Goal: Book appointment/travel/reservation

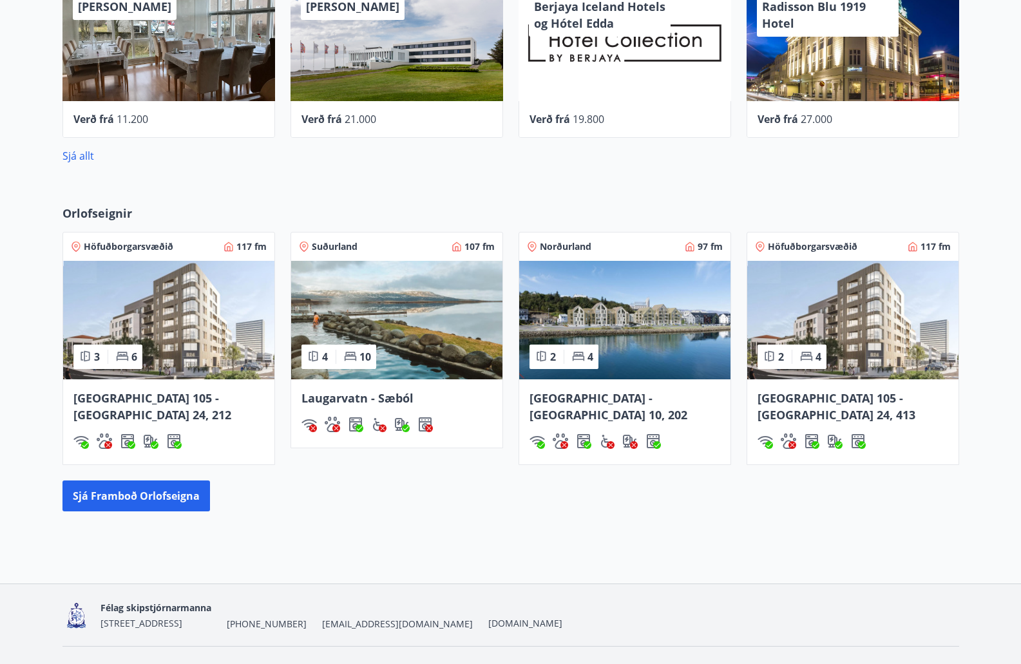
scroll to position [741, 0]
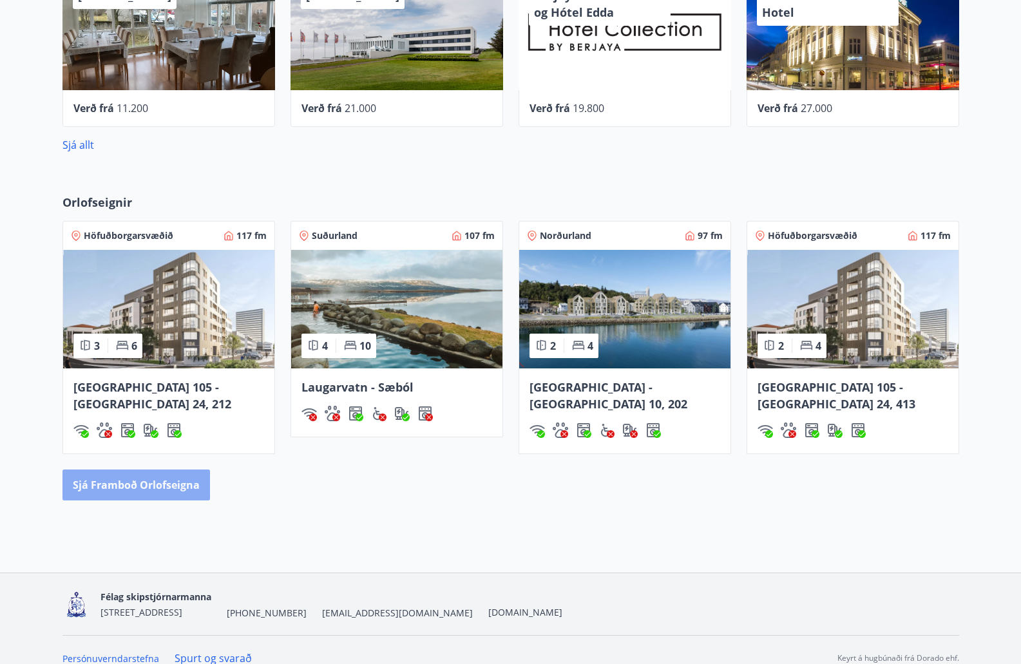
click at [142, 469] on button "Sjá framboð orlofseigna" at bounding box center [135, 484] width 147 height 31
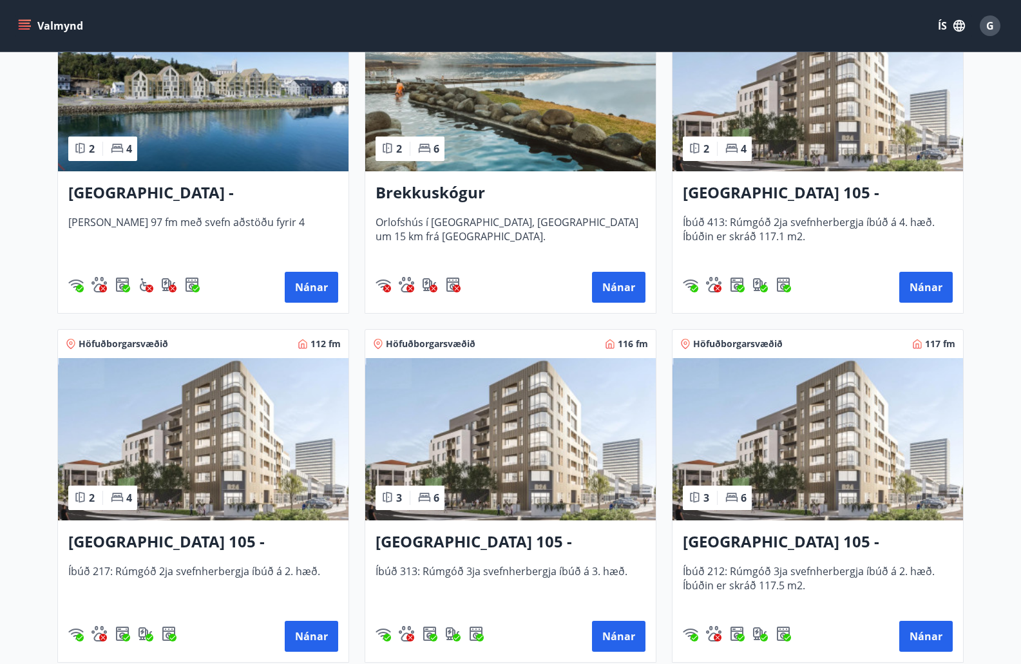
scroll to position [322, 0]
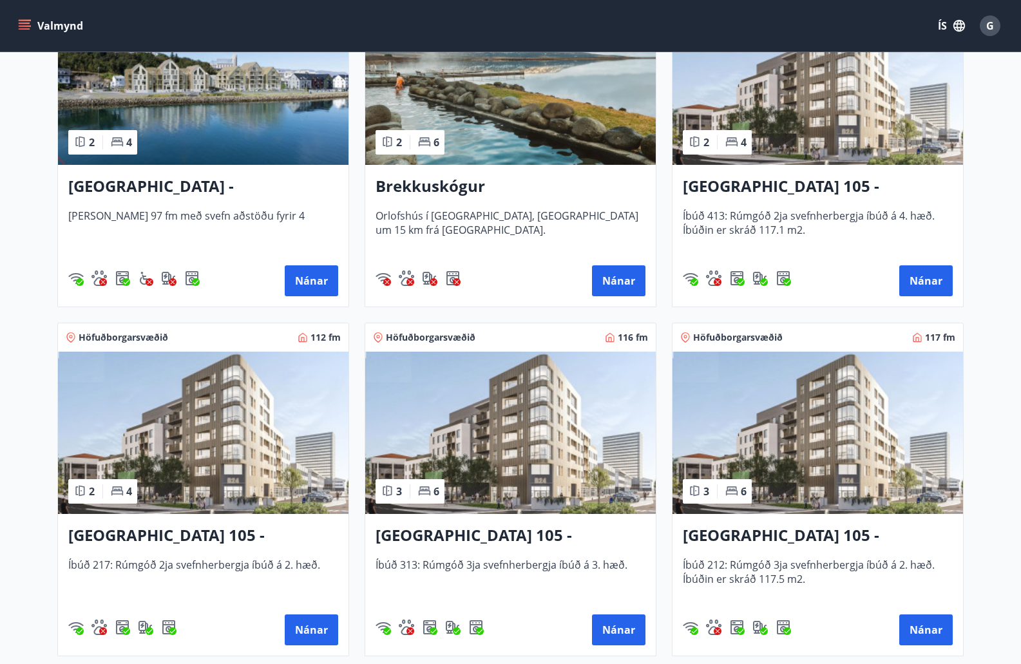
click at [400, 217] on span "Orlofshús í [GEOGRAPHIC_DATA], [GEOGRAPHIC_DATA] um 15 km frá [GEOGRAPHIC_DATA]." at bounding box center [510, 230] width 270 height 43
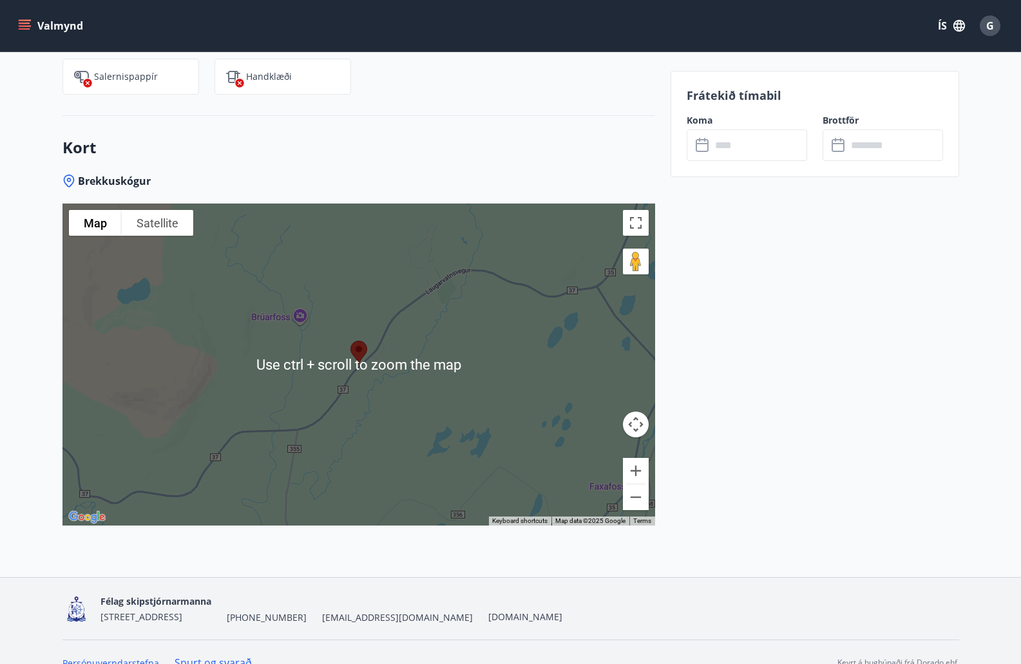
scroll to position [1376, 0]
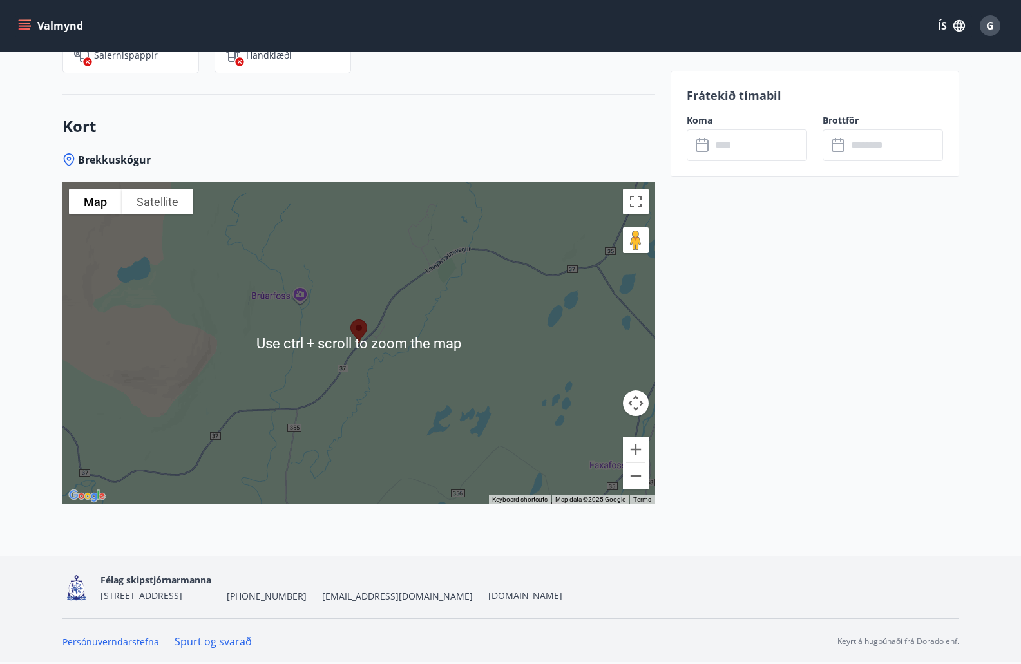
click at [504, 97] on div "Kort Brekkuskógur To navigate the map with touch gestures double-tap and hold y…" at bounding box center [358, 325] width 592 height 461
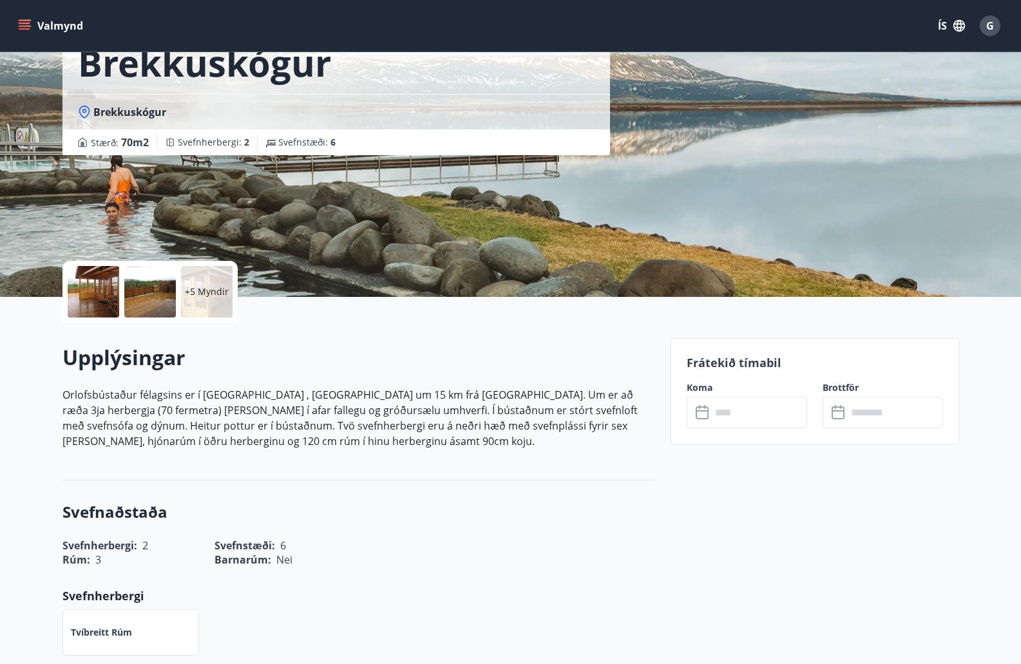
scroll to position [0, 0]
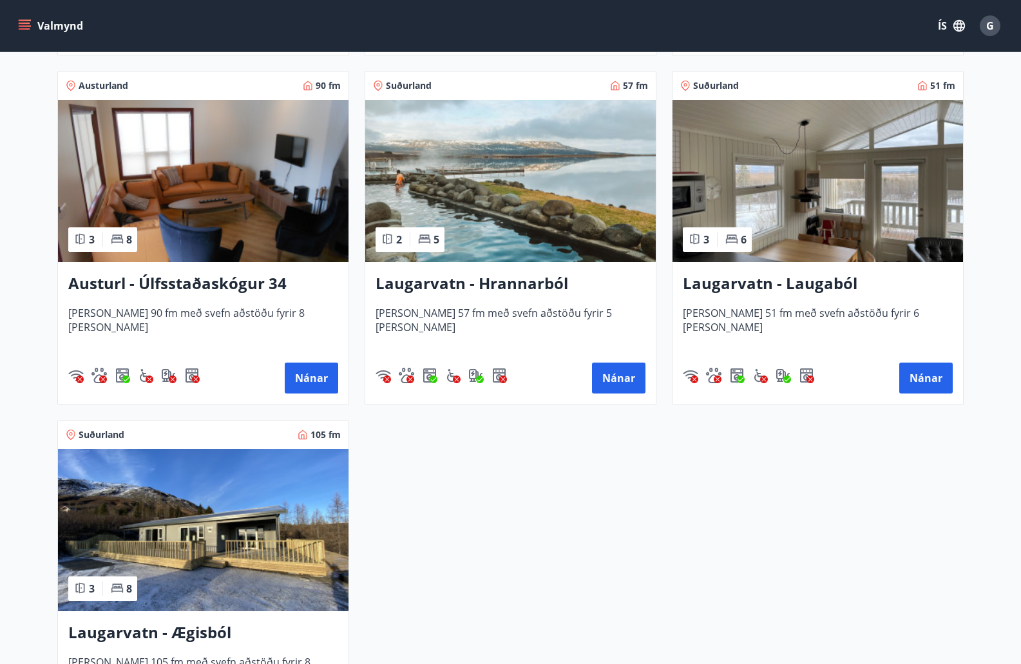
scroll to position [2061, 0]
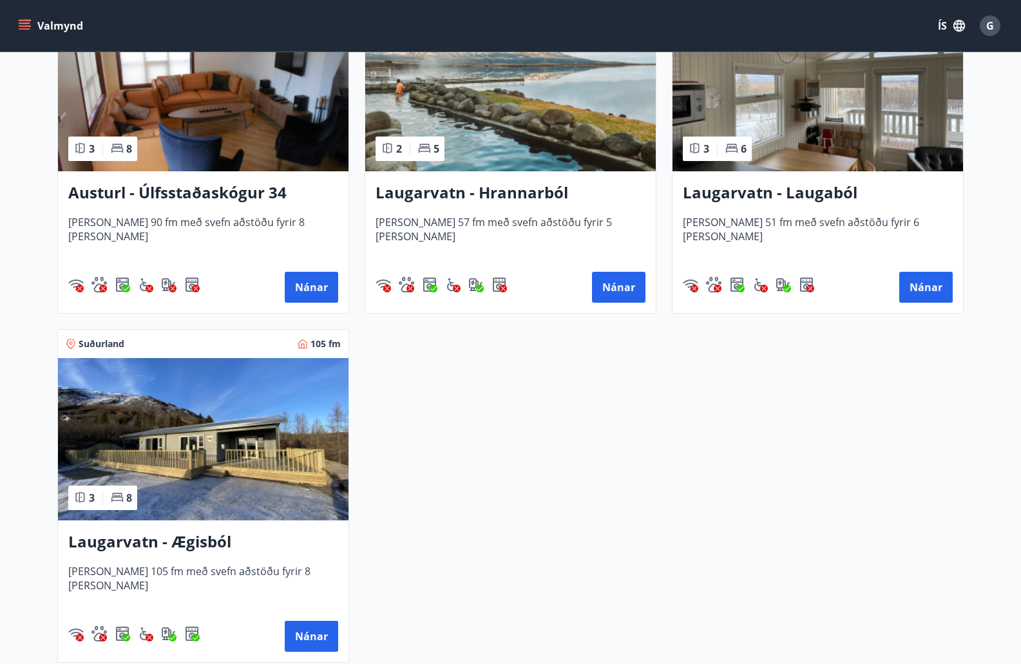
click at [469, 201] on h3 "Laugarvatn - Hrannarból" at bounding box center [510, 193] width 270 height 23
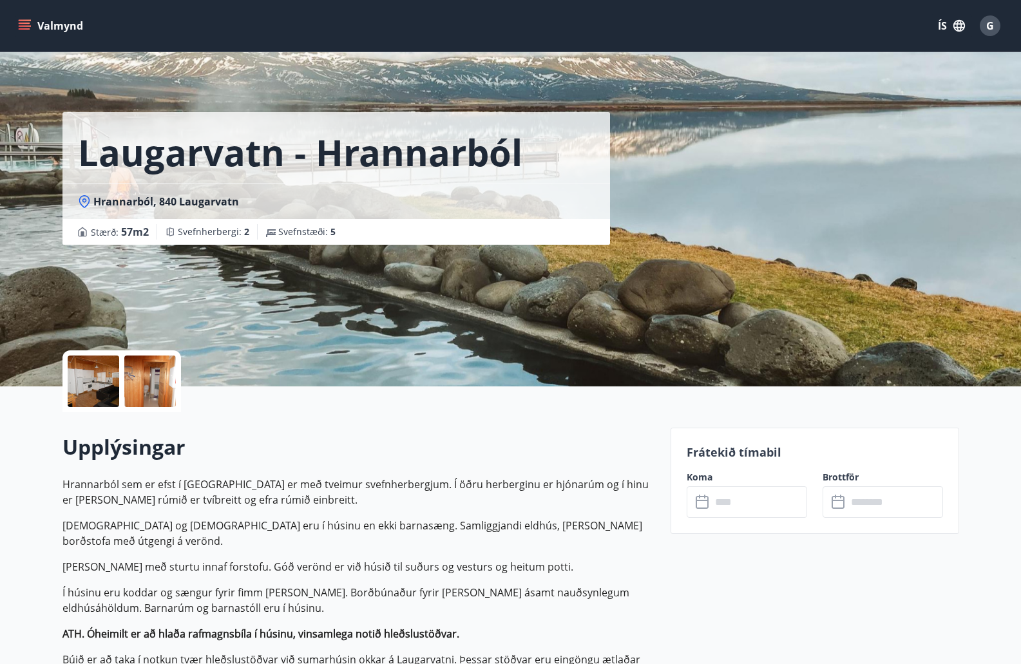
click at [27, 23] on icon "menu" at bounding box center [25, 23] width 12 height 1
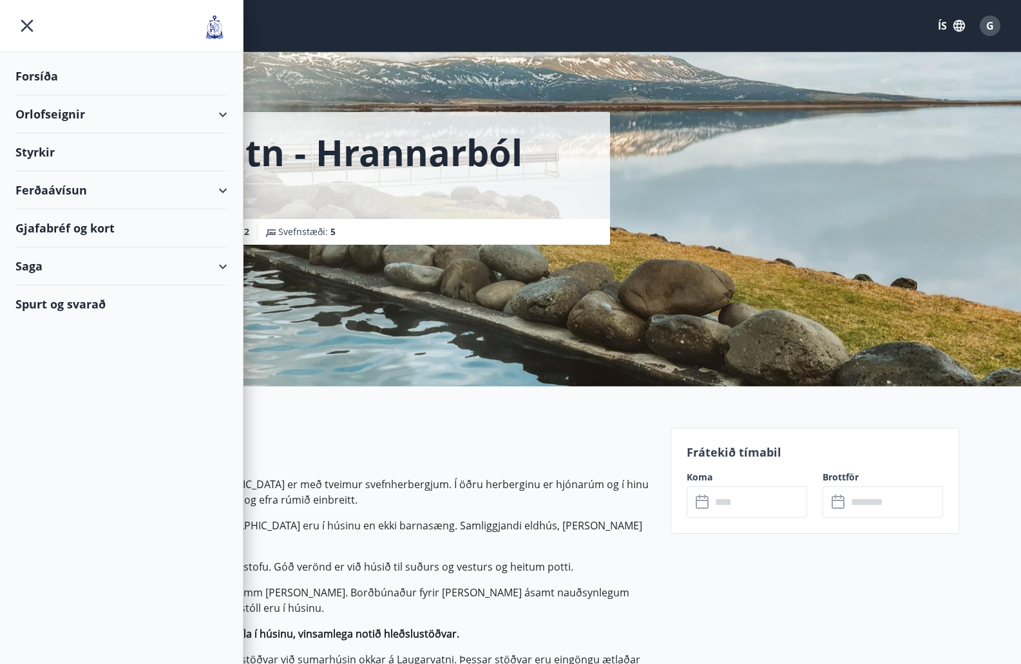
click at [61, 106] on div "Orlofseignir" at bounding box center [121, 114] width 212 height 38
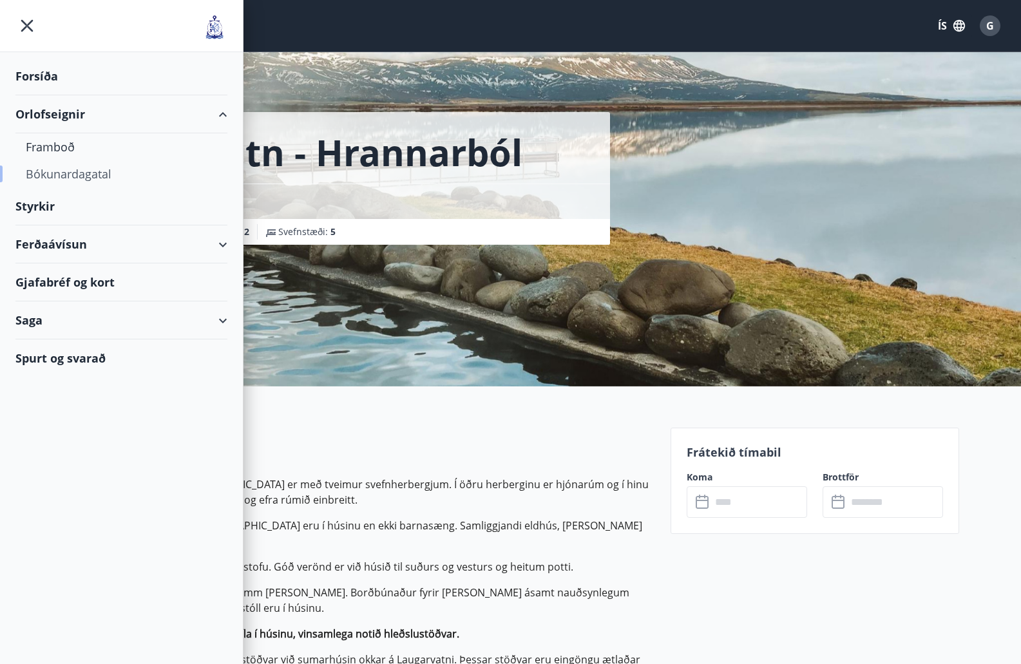
click at [67, 176] on div "Bókunardagatal" at bounding box center [121, 173] width 191 height 27
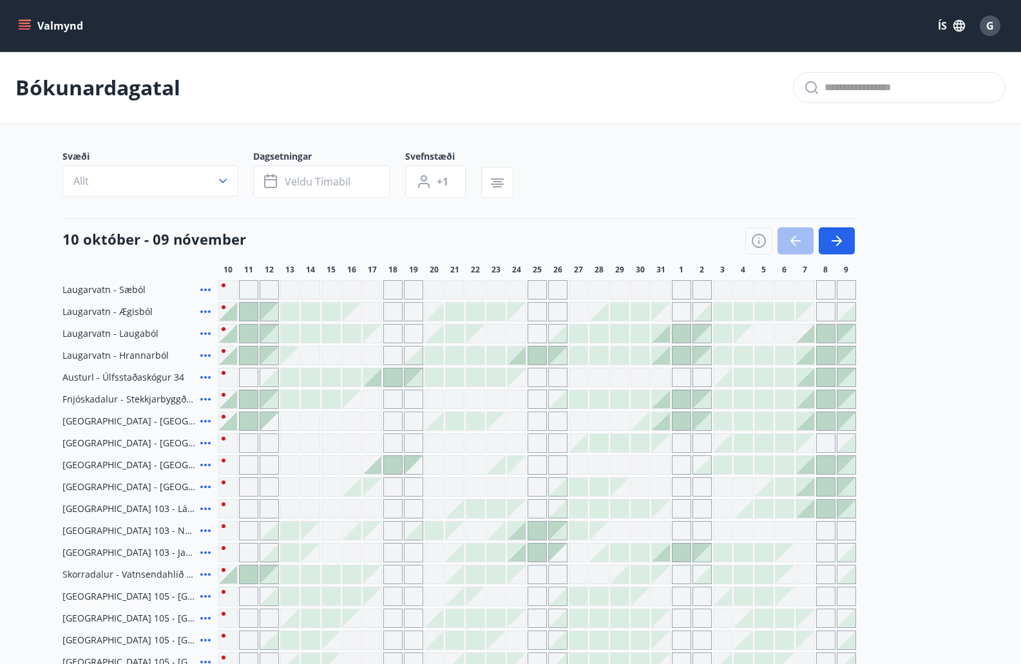
scroll to position [189, 0]
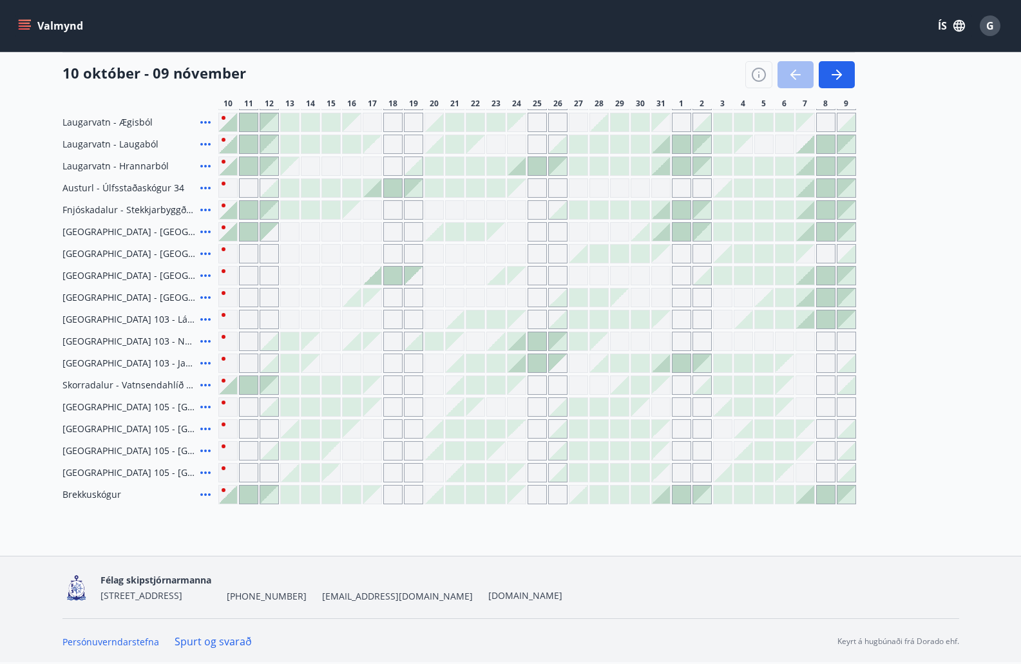
click at [294, 171] on div "Gráir dagar eru ekki bókanlegir" at bounding box center [290, 166] width 18 height 18
click at [307, 169] on div "Gráir dagar eru ekki bókanlegir" at bounding box center [310, 165] width 19 height 19
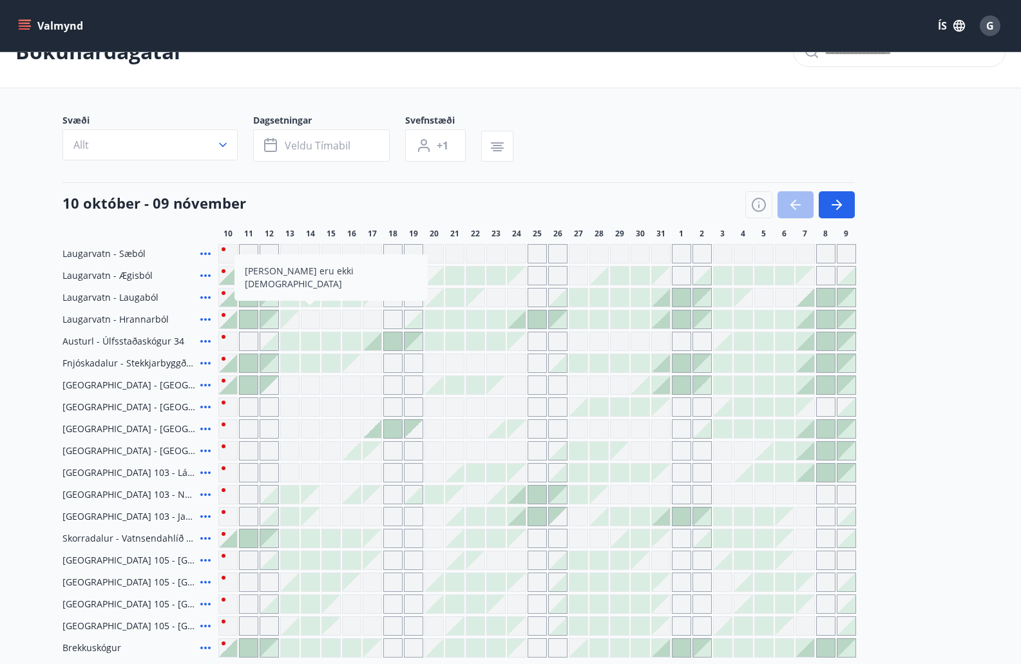
scroll to position [0, 0]
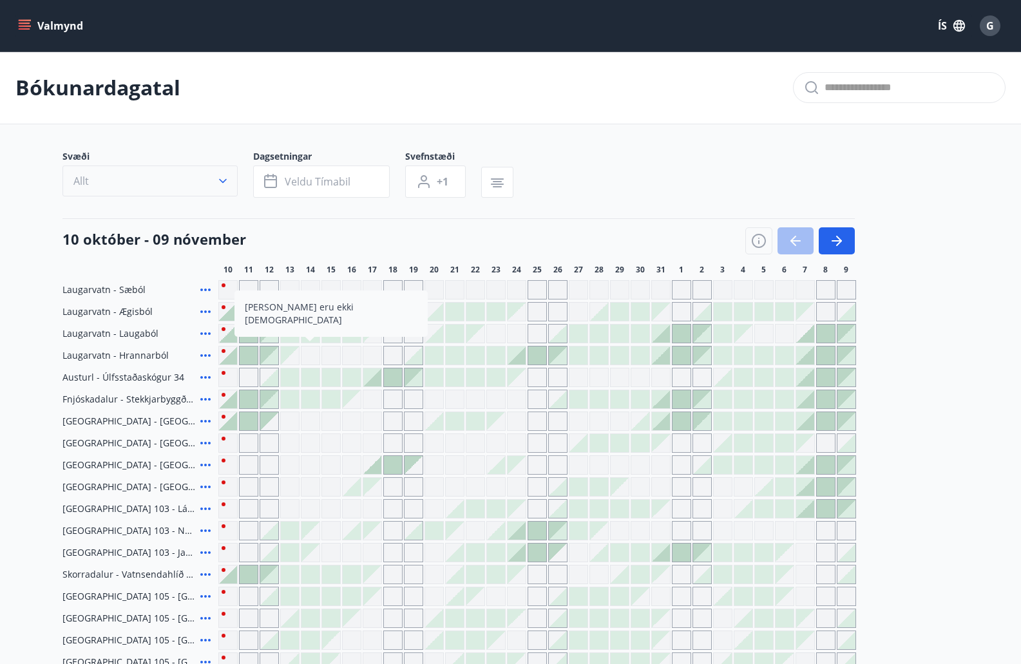
click at [225, 181] on icon "button" at bounding box center [222, 181] width 13 height 13
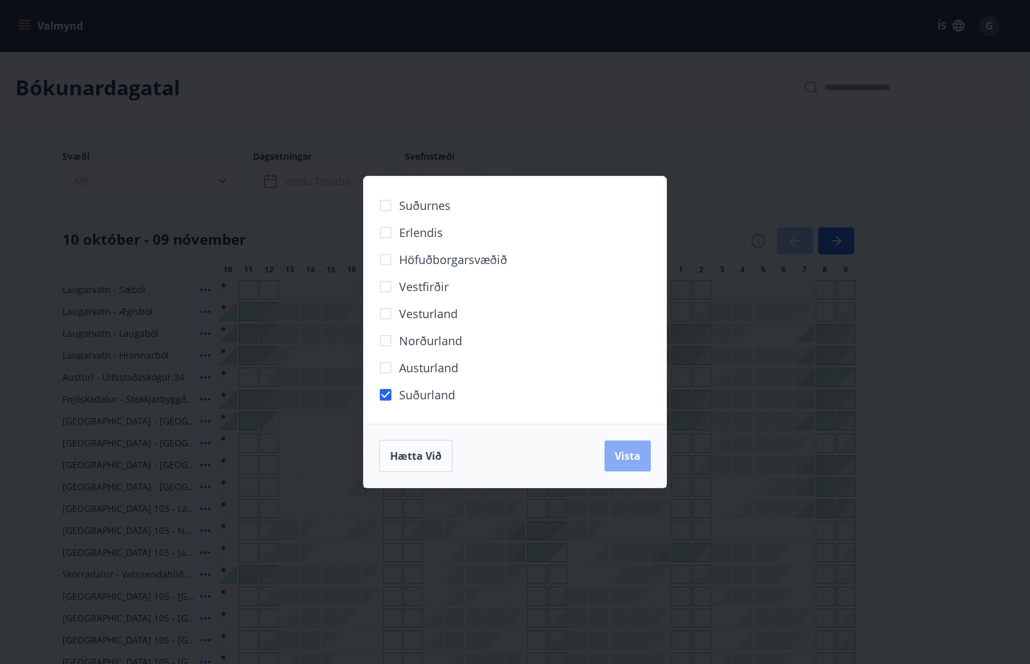
click at [634, 455] on span "Vista" at bounding box center [628, 456] width 26 height 14
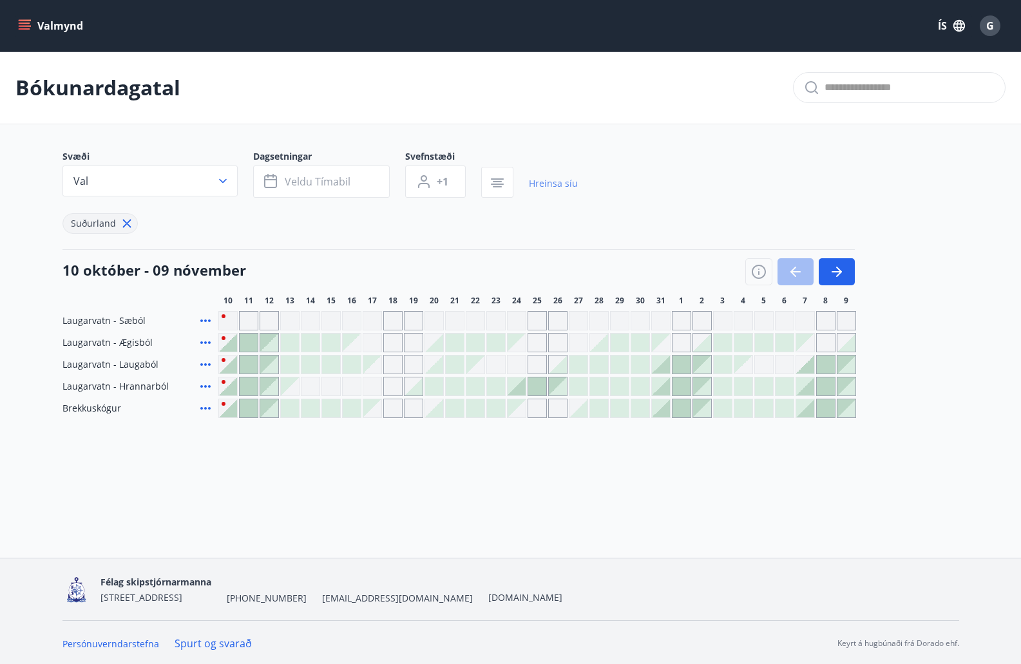
scroll to position [2, 0]
click at [292, 389] on div "Gráir dagar eru ekki bókanlegir" at bounding box center [290, 384] width 18 height 18
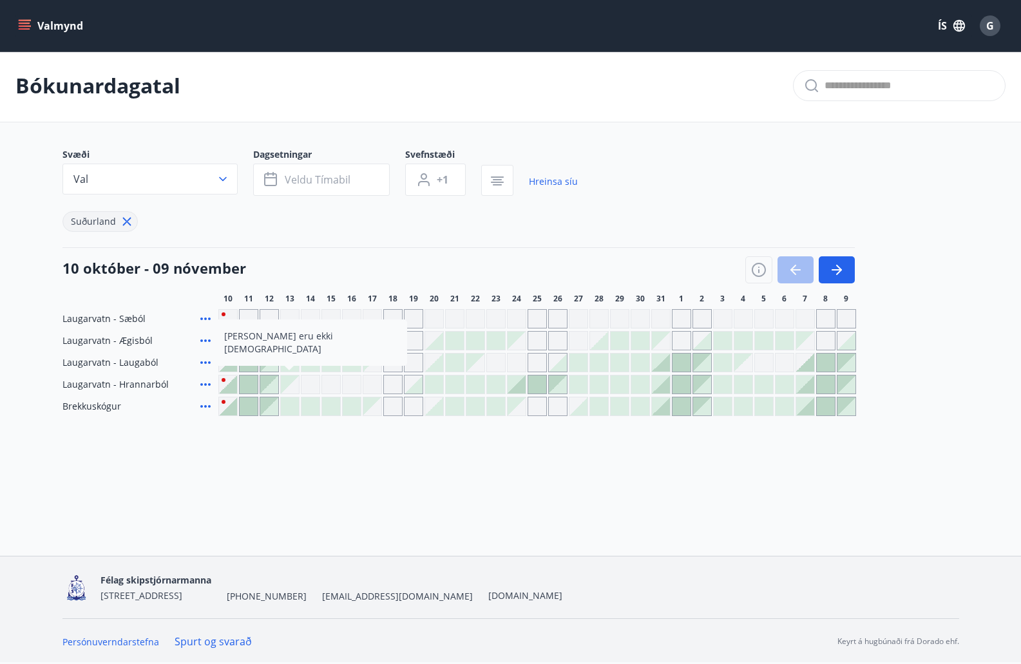
click at [315, 384] on div "Gráir dagar eru ekki bókanlegir" at bounding box center [310, 384] width 19 height 19
click at [298, 184] on span "Veldu tímabil" at bounding box center [318, 180] width 66 height 14
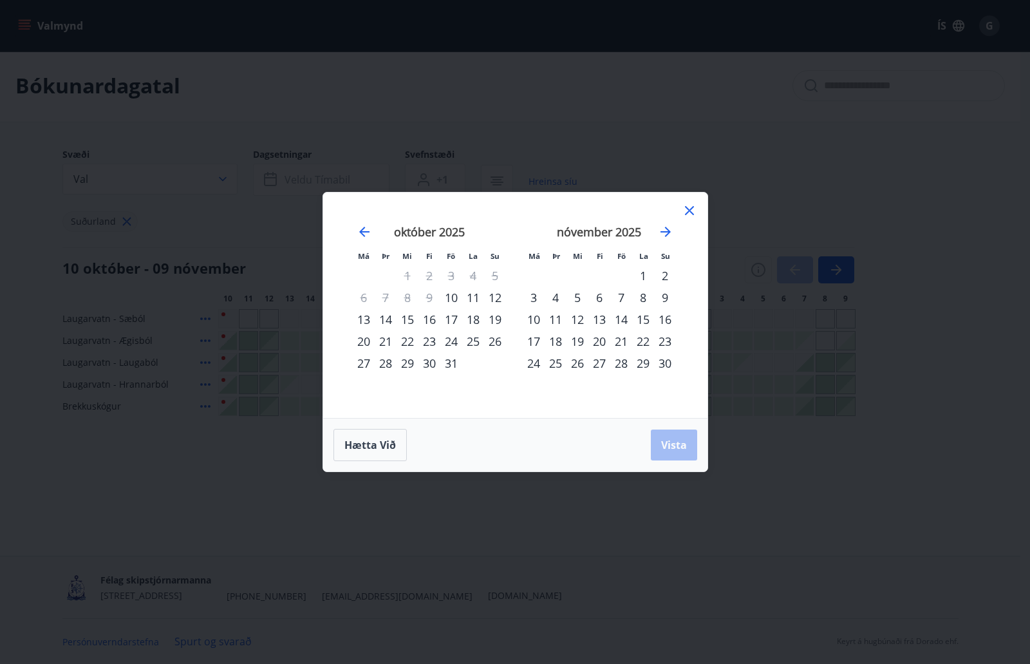
click at [363, 321] on div "13" at bounding box center [364, 319] width 22 height 22
click at [386, 321] on div "14" at bounding box center [386, 319] width 22 height 22
click at [407, 321] on div "15" at bounding box center [408, 319] width 22 height 22
click at [362, 323] on div "13" at bounding box center [364, 319] width 22 height 22
click at [682, 442] on span "Vista" at bounding box center [674, 445] width 26 height 14
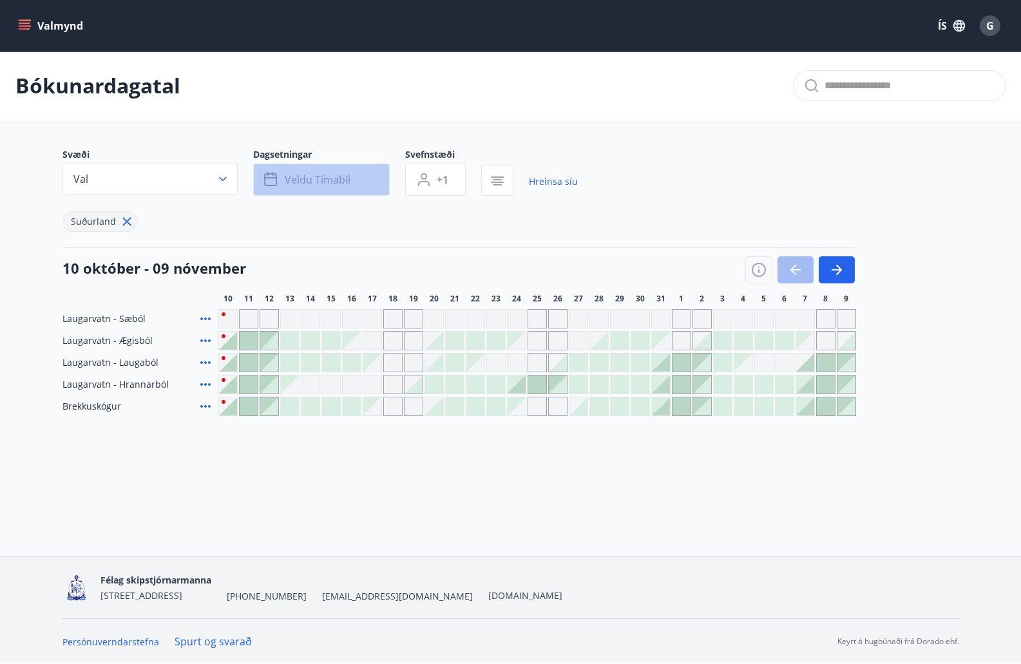
click at [346, 186] on span "Veldu tímabil" at bounding box center [318, 180] width 66 height 14
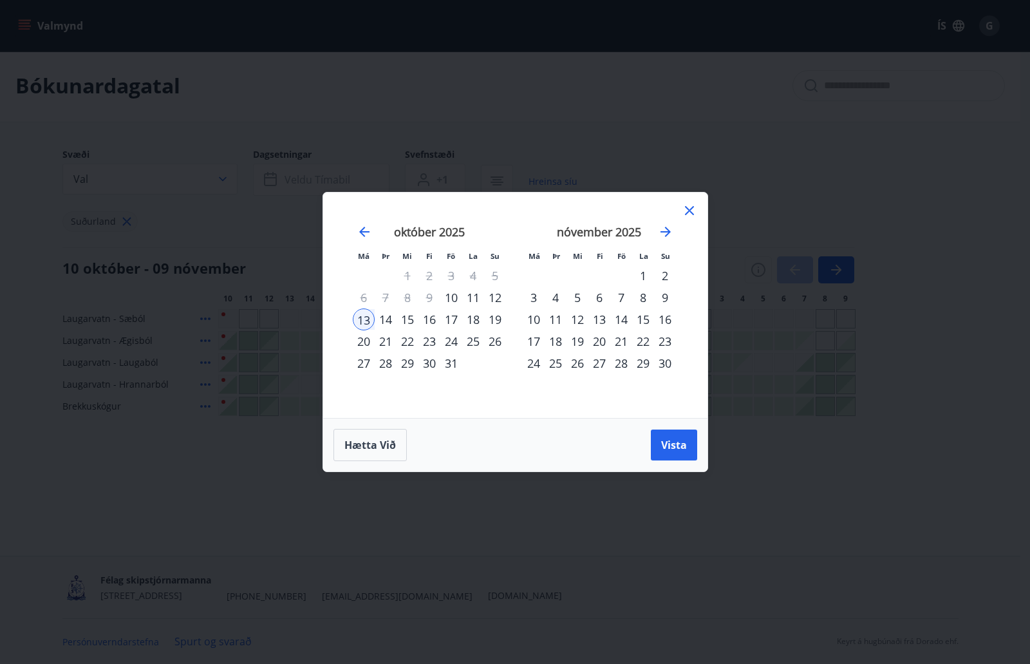
drag, startPoint x: 369, startPoint y: 317, endPoint x: 406, endPoint y: 326, distance: 38.0
click at [406, 326] on tr "13 14 15 16 17 18 19" at bounding box center [429, 319] width 153 height 22
click at [451, 318] on div "17" at bounding box center [451, 319] width 22 height 22
click at [675, 449] on span "Vista" at bounding box center [674, 445] width 26 height 14
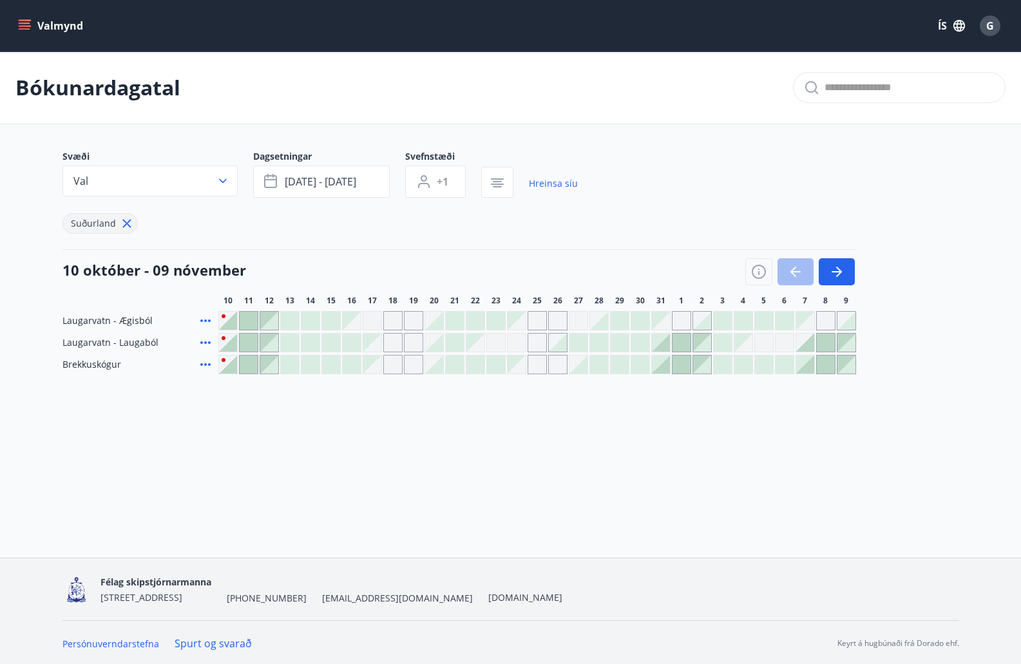
scroll to position [2, 0]
click at [540, 181] on link "Hreinsa síu" at bounding box center [553, 181] width 49 height 28
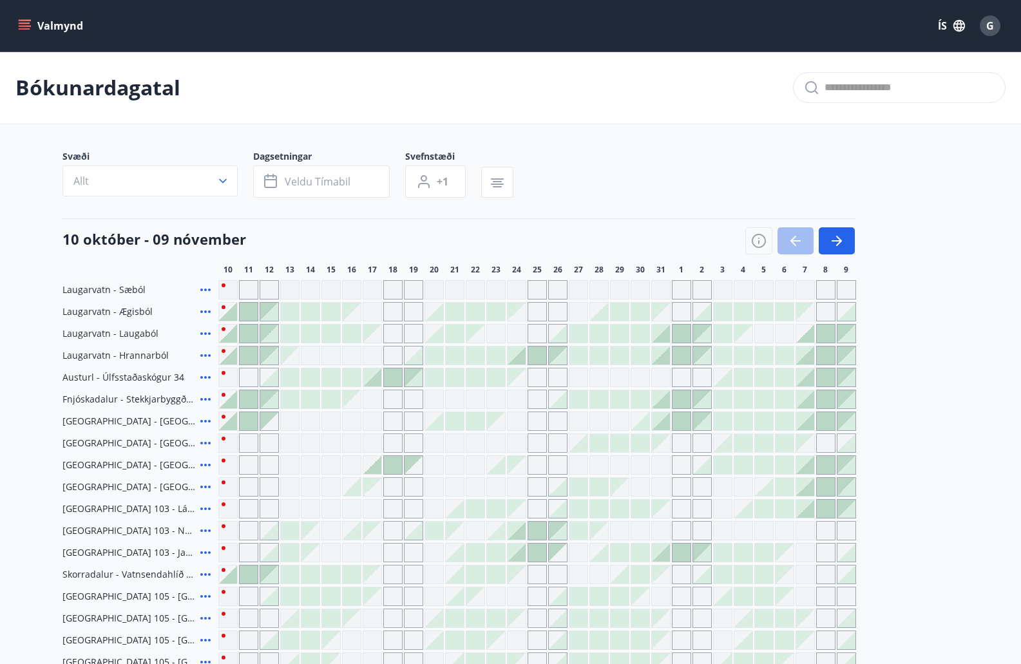
click at [21, 23] on icon "menu" at bounding box center [25, 23] width 12 height 1
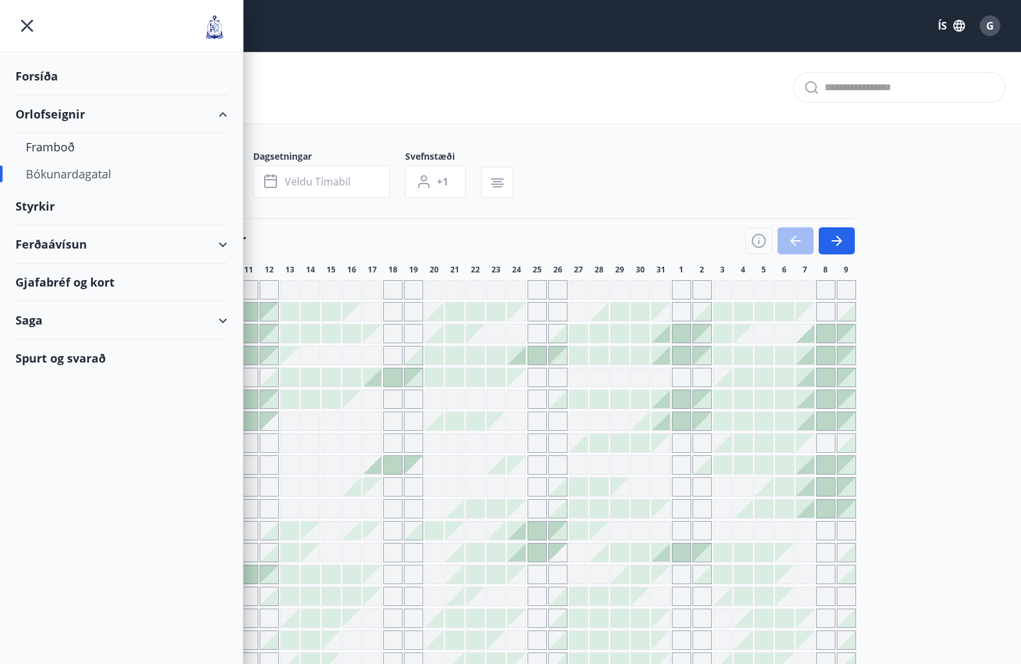
click at [58, 173] on div "Bókunardagatal" at bounding box center [121, 173] width 191 height 27
click at [601, 98] on div "Bókunardagatal" at bounding box center [510, 88] width 1021 height 73
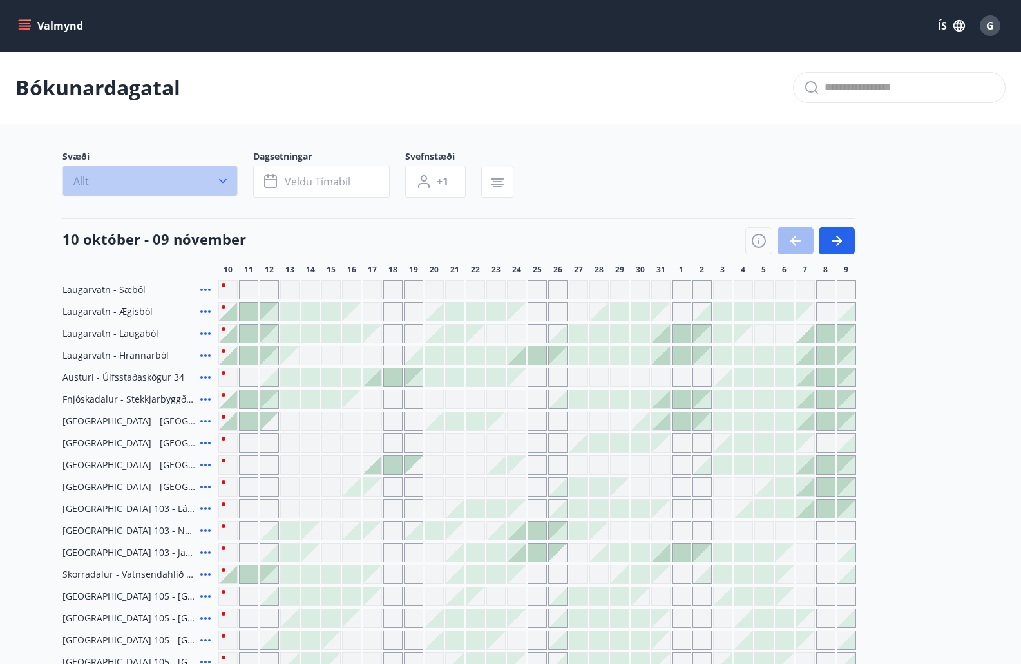
click at [217, 180] on icon "button" at bounding box center [222, 181] width 13 height 13
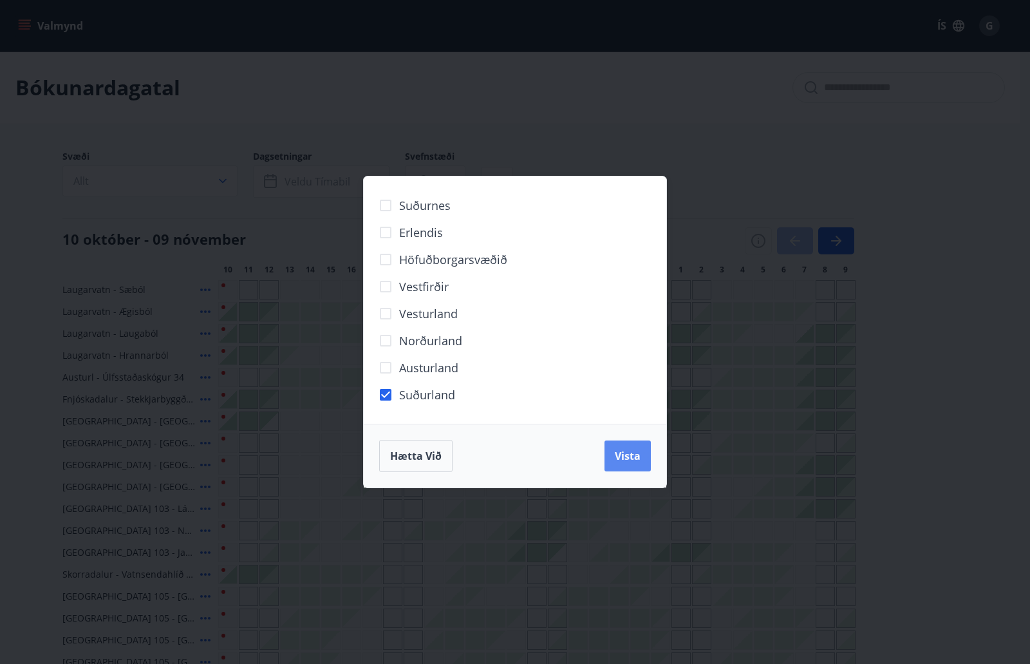
click at [637, 455] on span "Vista" at bounding box center [628, 456] width 26 height 14
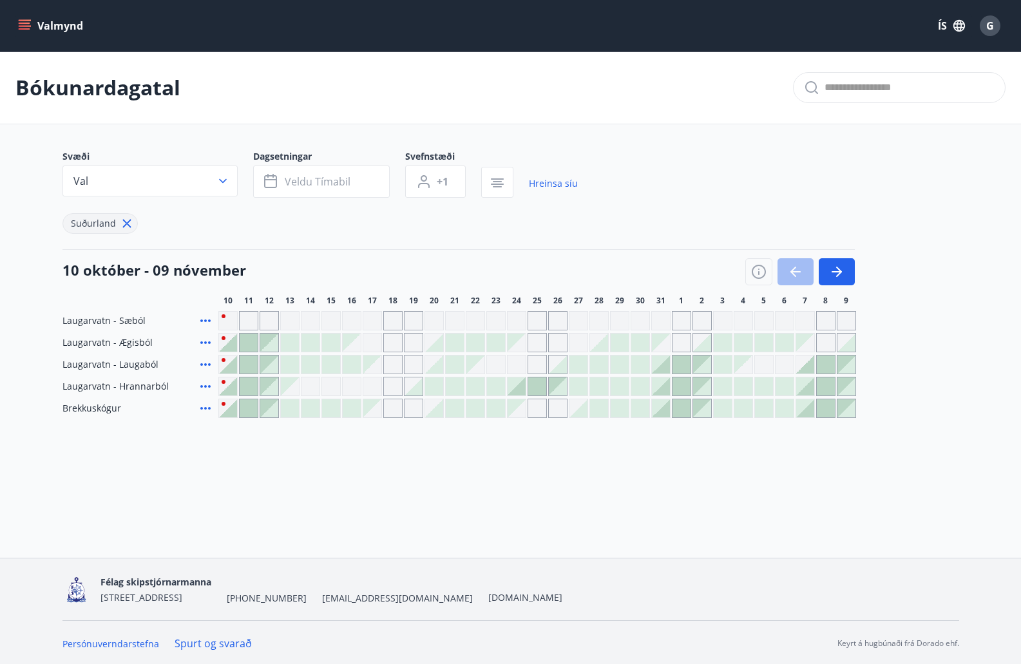
click at [224, 383] on div at bounding box center [227, 386] width 19 height 19
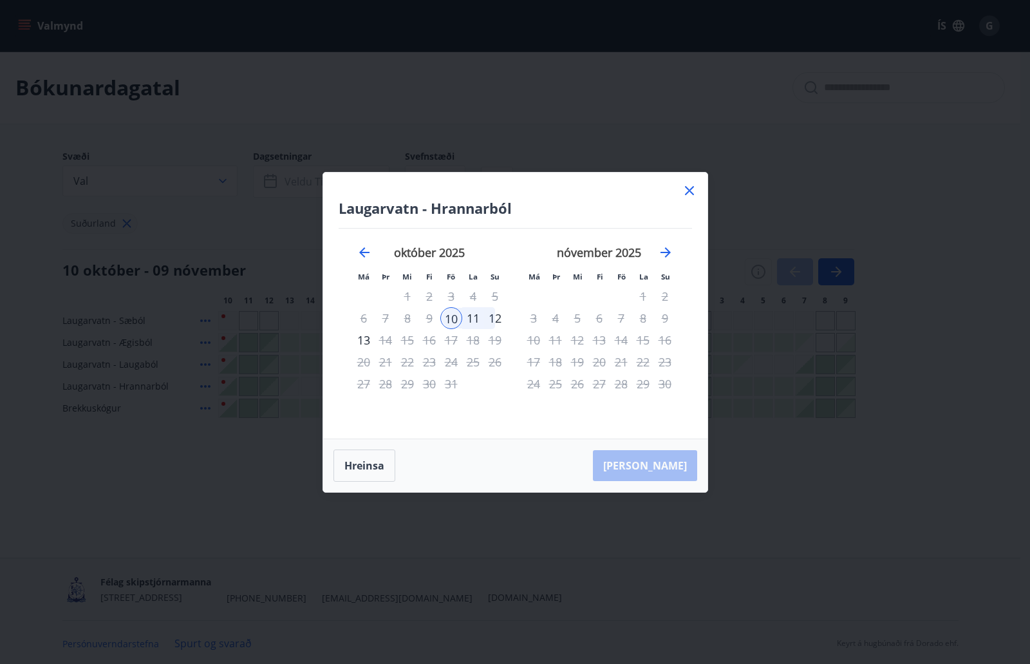
click at [385, 340] on div "14" at bounding box center [386, 340] width 22 height 22
click at [687, 190] on icon at bounding box center [689, 190] width 15 height 15
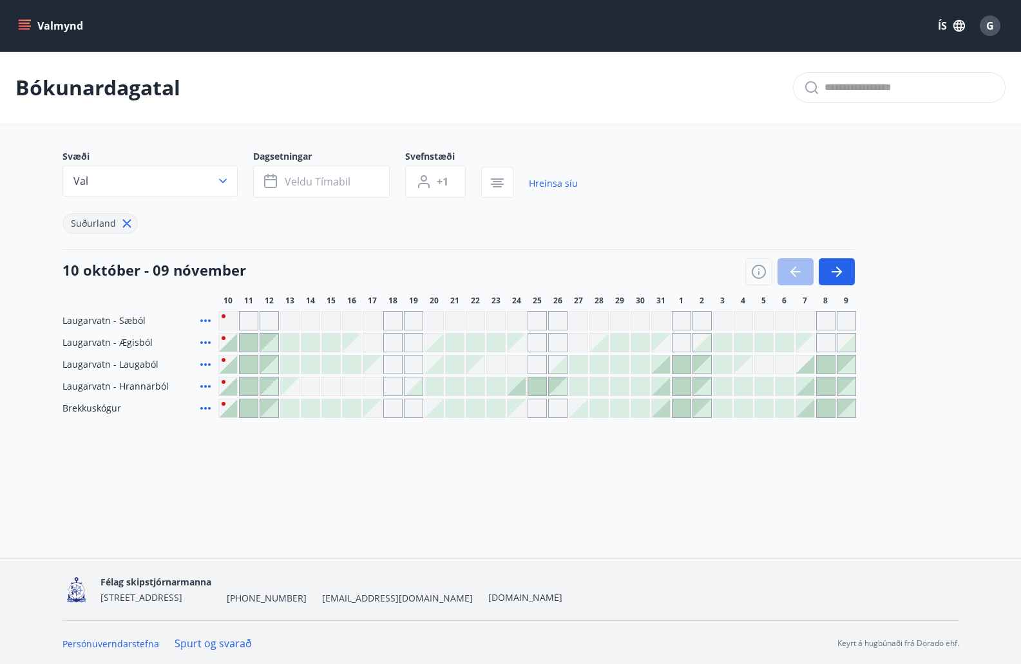
click at [296, 386] on div "Gráir dagar eru ekki bókanlegir" at bounding box center [290, 386] width 18 height 18
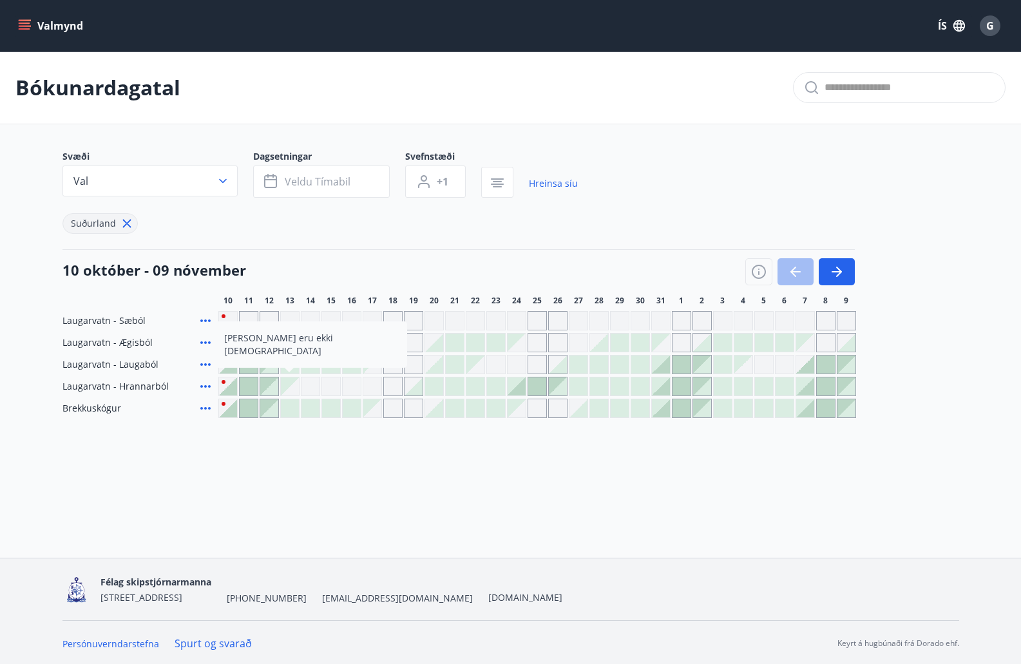
click at [676, 162] on div "Svæði Val Dagsetningar Veldu tímabil Svefnstæði +1 Hreinsa síu [GEOGRAPHIC_DATA]" at bounding box center [510, 192] width 896 height 84
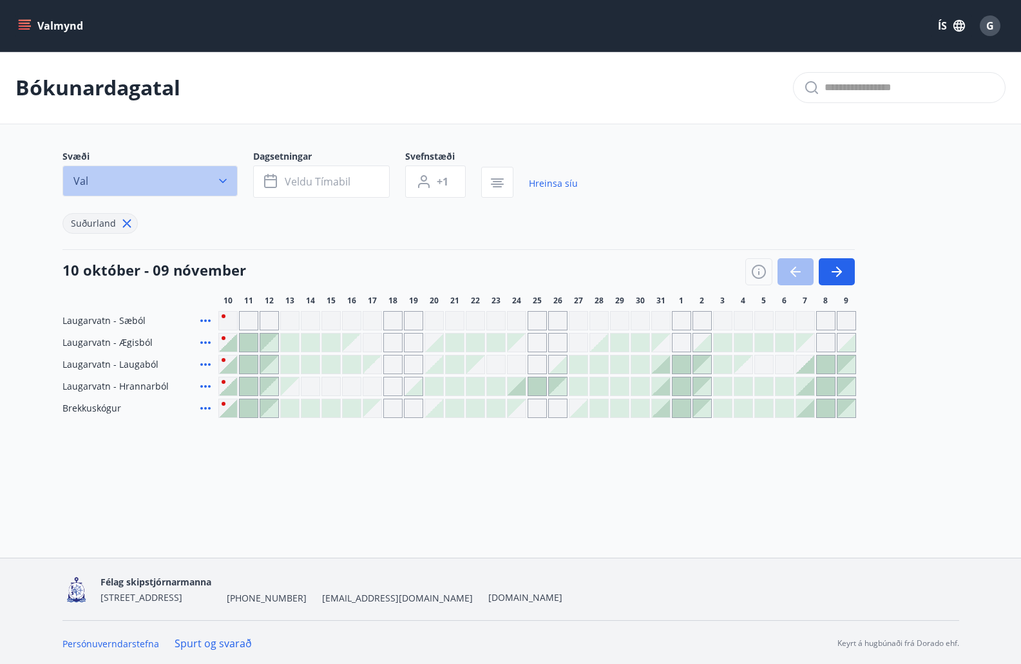
click at [222, 180] on icon "button" at bounding box center [222, 181] width 13 height 13
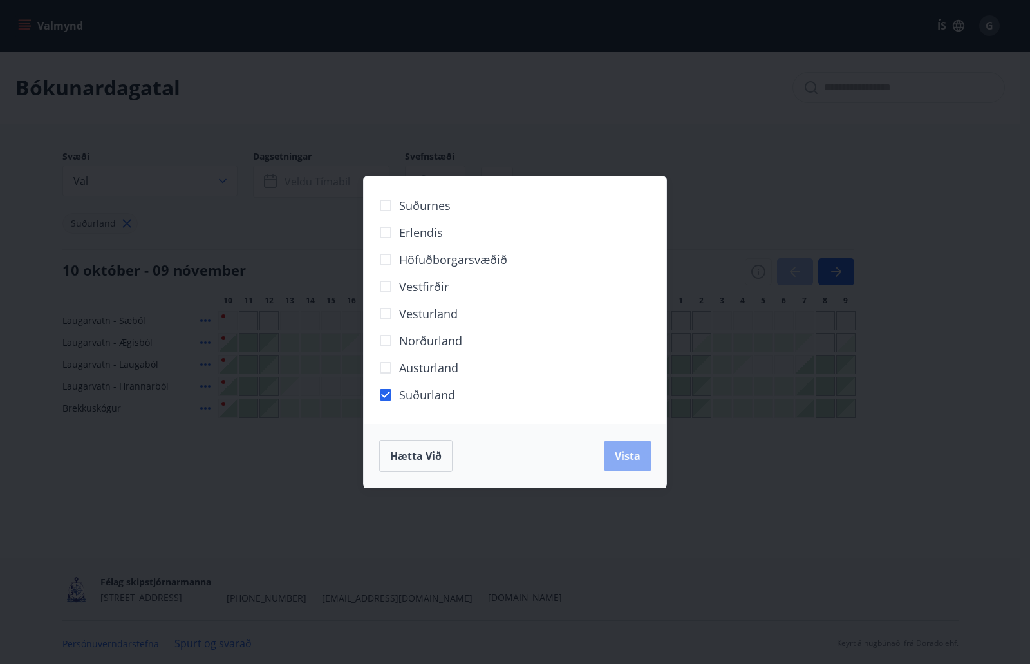
click at [613, 454] on button "Vista" at bounding box center [628, 455] width 46 height 31
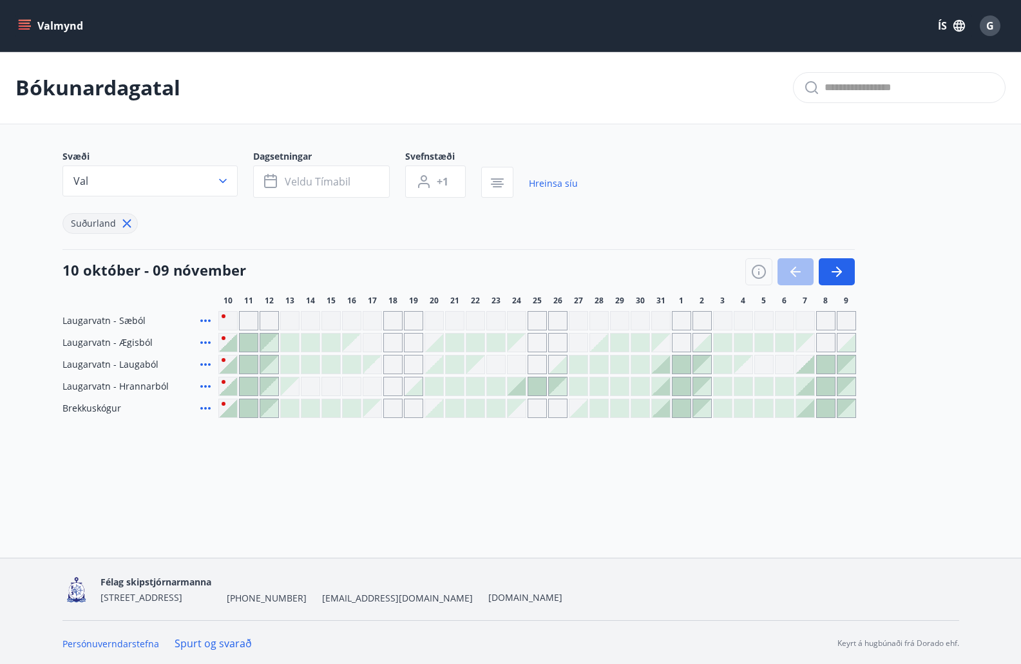
scroll to position [2, 0]
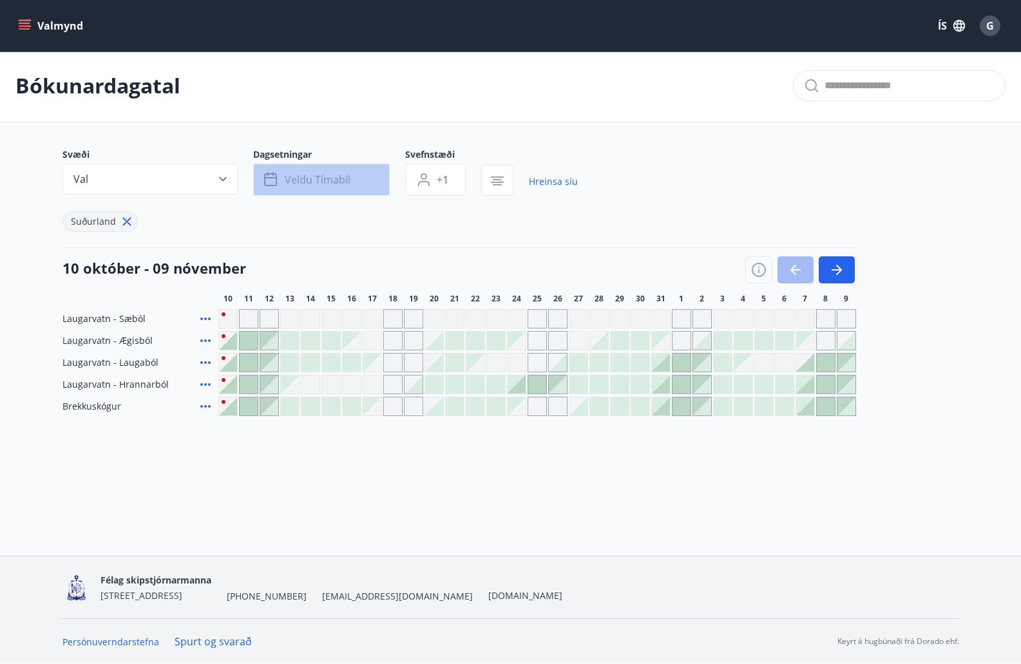
click at [314, 183] on span "Veldu tímabil" at bounding box center [318, 180] width 66 height 14
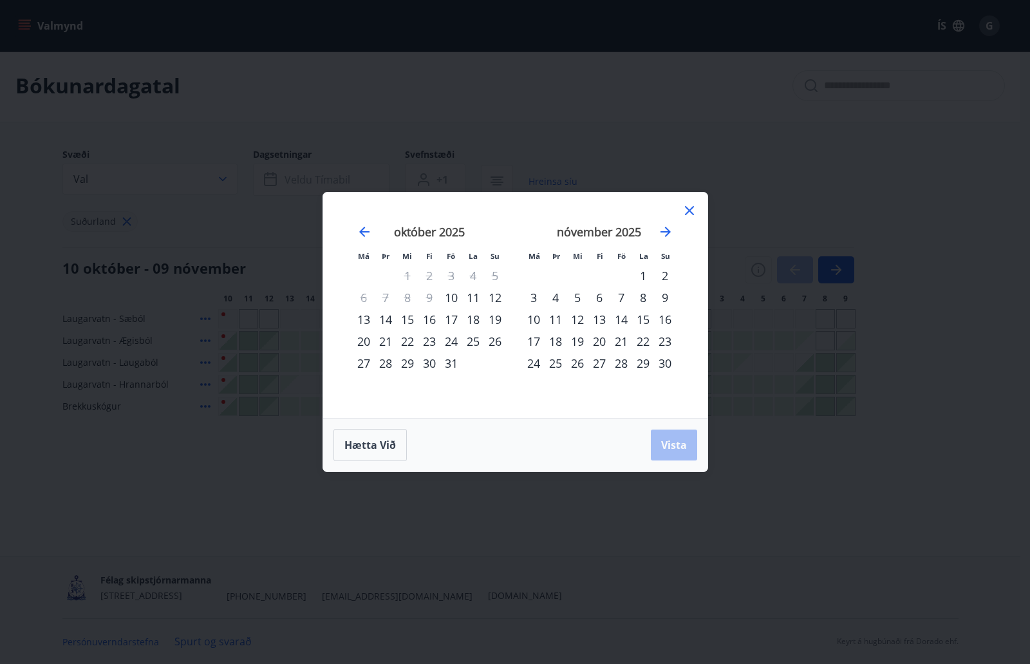
click at [366, 317] on div "13" at bounding box center [364, 319] width 22 height 22
drag, startPoint x: 366, startPoint y: 317, endPoint x: 379, endPoint y: 317, distance: 12.2
click at [379, 317] on tr "13 14 15 16 17 18 19" at bounding box center [429, 319] width 153 height 22
drag, startPoint x: 365, startPoint y: 317, endPoint x: 448, endPoint y: 312, distance: 82.6
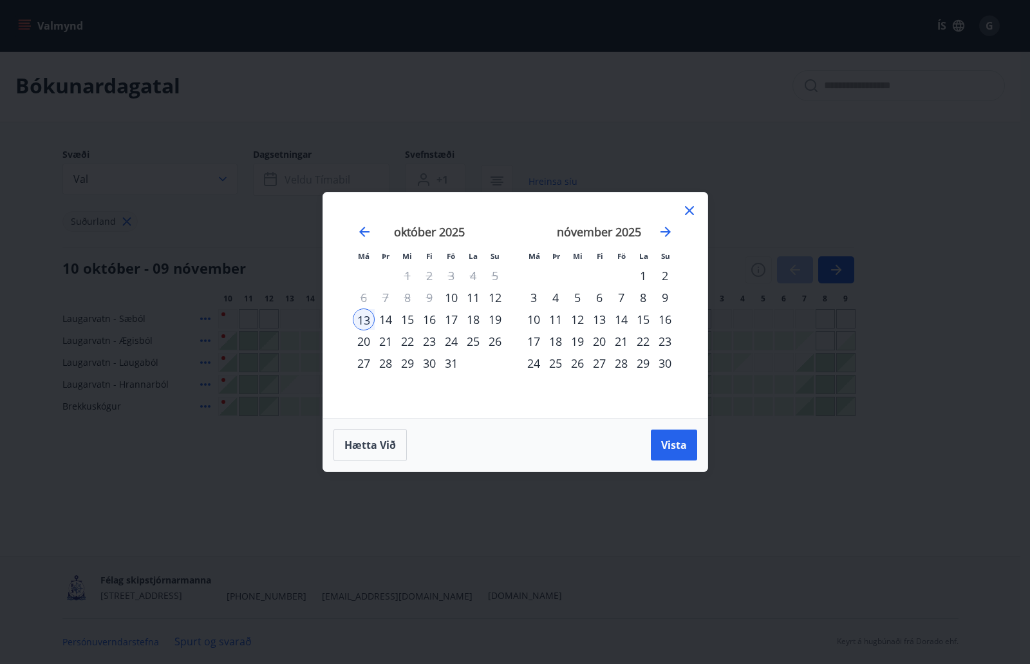
click at [448, 312] on tr "13 14 15 16 17 18 19" at bounding box center [429, 319] width 153 height 22
click at [453, 316] on div "17" at bounding box center [451, 319] width 22 height 22
click at [672, 449] on span "Vista" at bounding box center [674, 445] width 26 height 14
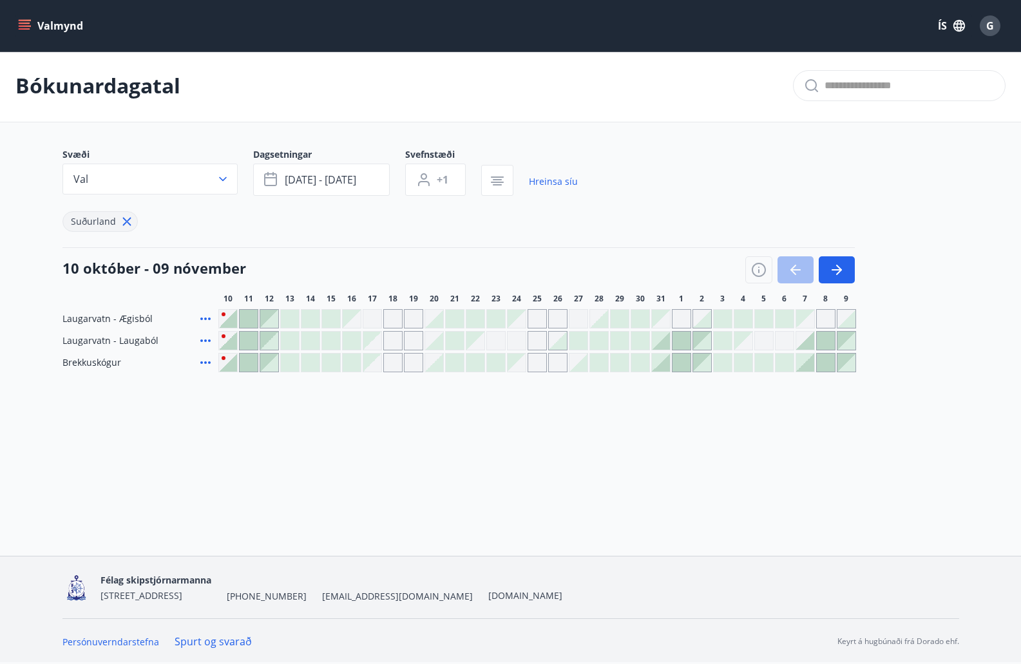
click at [24, 23] on icon "menu" at bounding box center [25, 23] width 12 height 1
click at [839, 159] on div "Svæði Val Dagsetningar [DATE] - [DATE] Svefnstæði +1 Hreinsa síu [GEOGRAPHIC_DA…" at bounding box center [510, 190] width 896 height 84
click at [757, 273] on icon "button" at bounding box center [758, 269] width 15 height 15
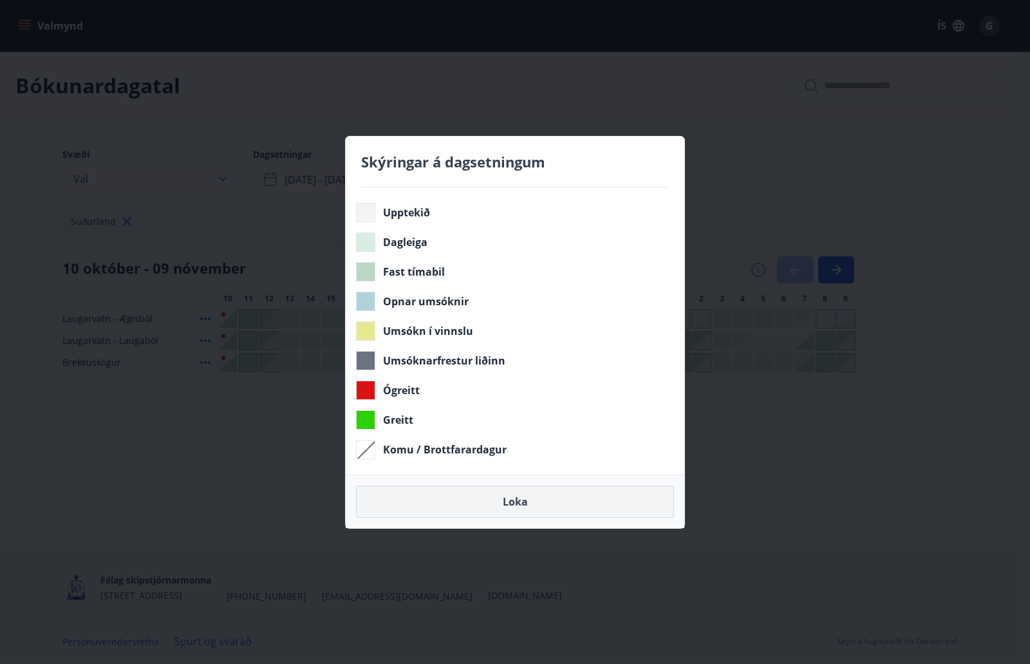
click at [535, 498] on button "Loka" at bounding box center [515, 502] width 318 height 32
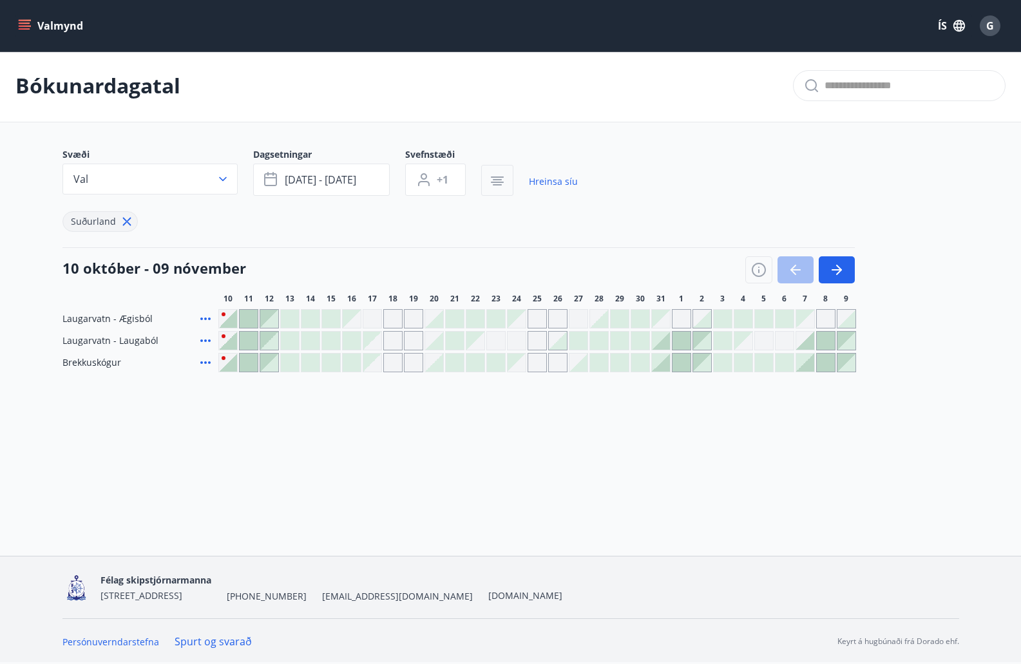
click at [495, 190] on button "button" at bounding box center [497, 180] width 32 height 31
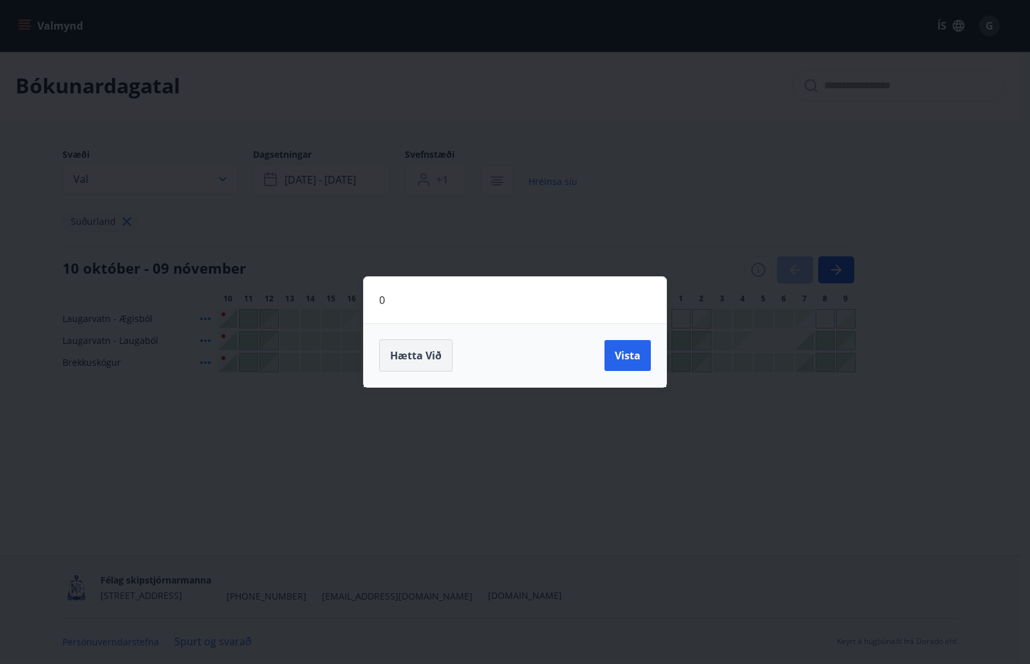
click at [412, 354] on span "Hætta við" at bounding box center [416, 355] width 52 height 14
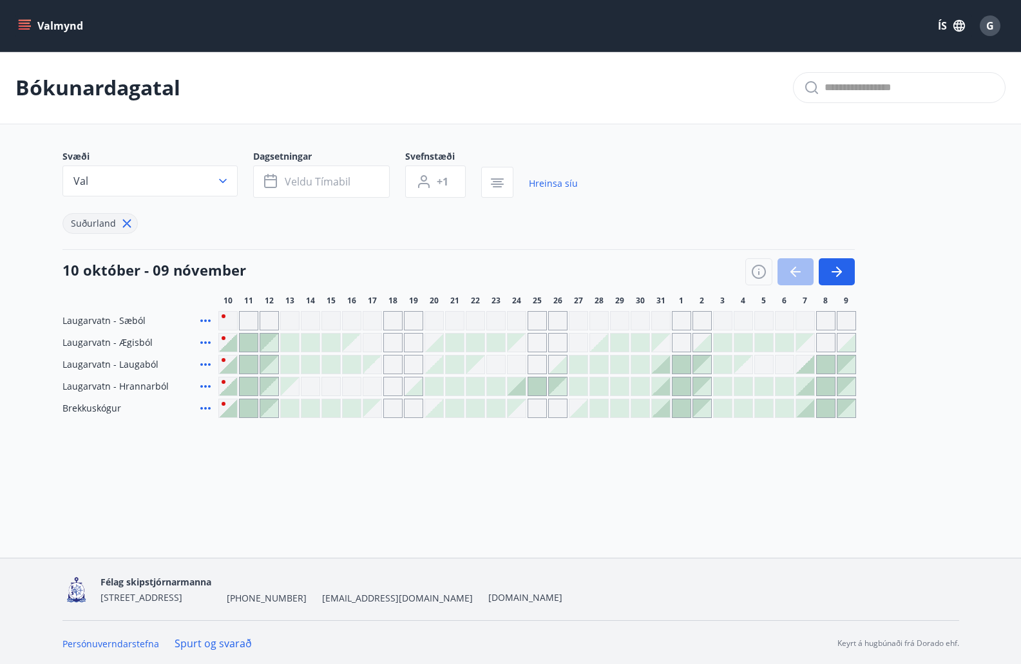
click at [30, 28] on icon "menu" at bounding box center [24, 25] width 13 height 13
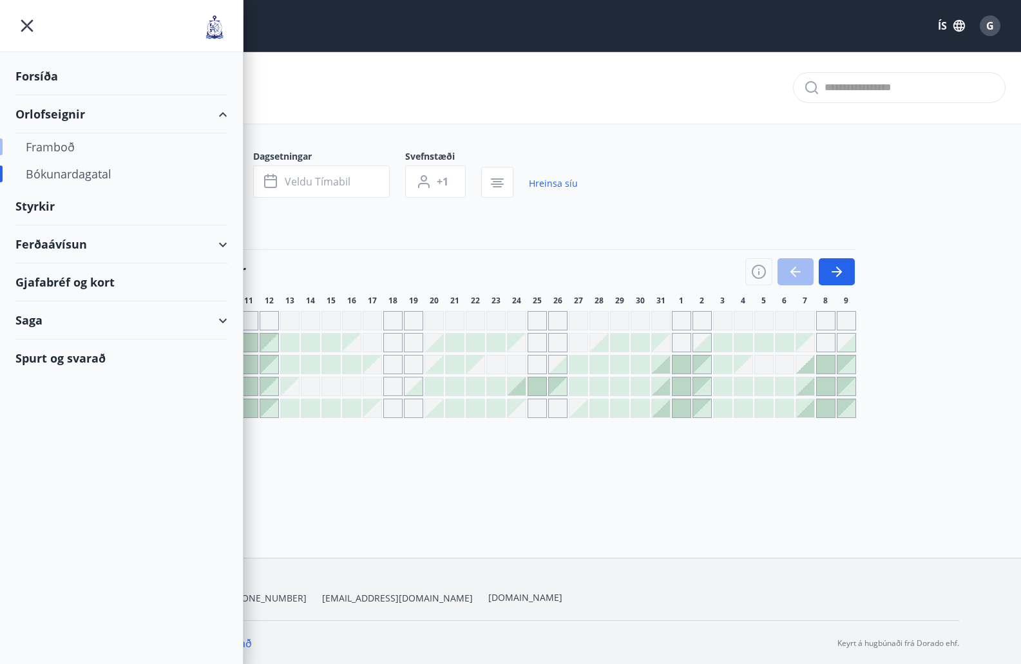
click at [59, 140] on div "Framboð" at bounding box center [121, 146] width 191 height 27
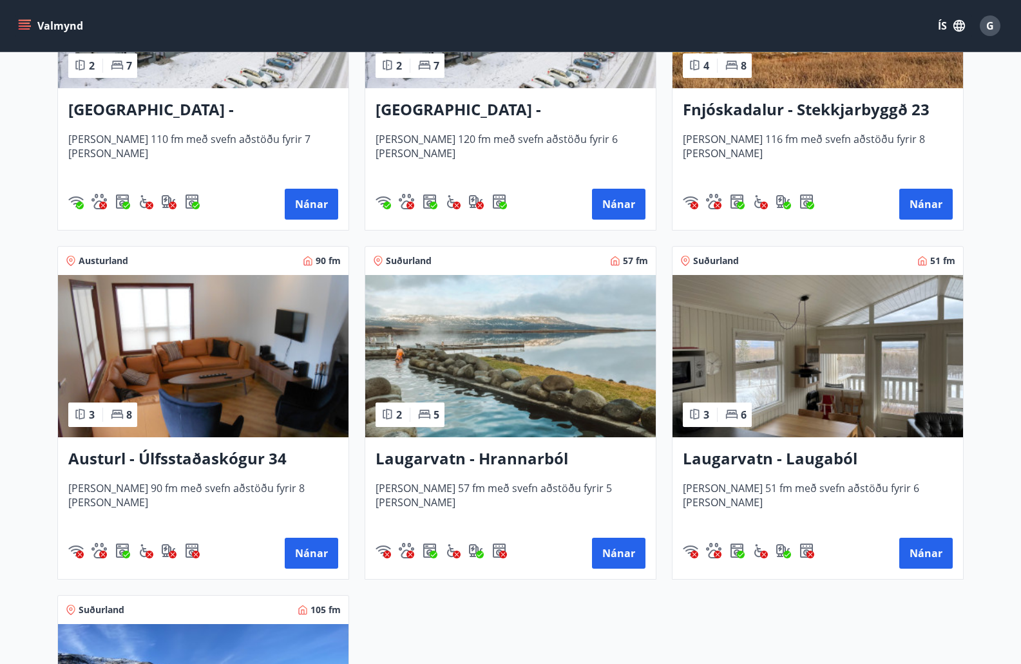
scroll to position [1932, 0]
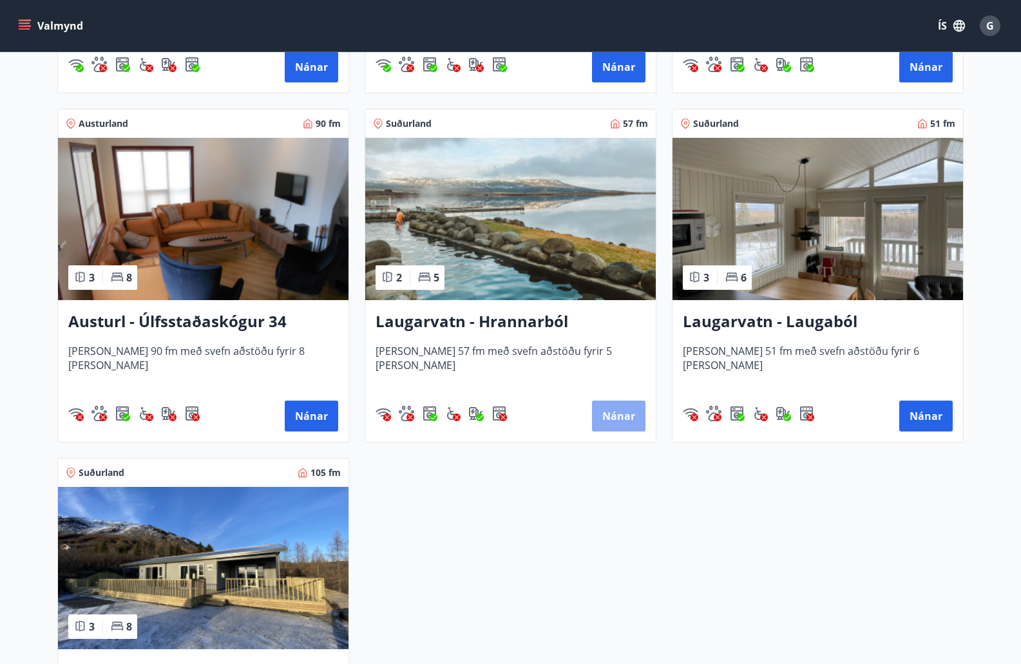
click at [609, 414] on button "Nánar" at bounding box center [618, 416] width 53 height 31
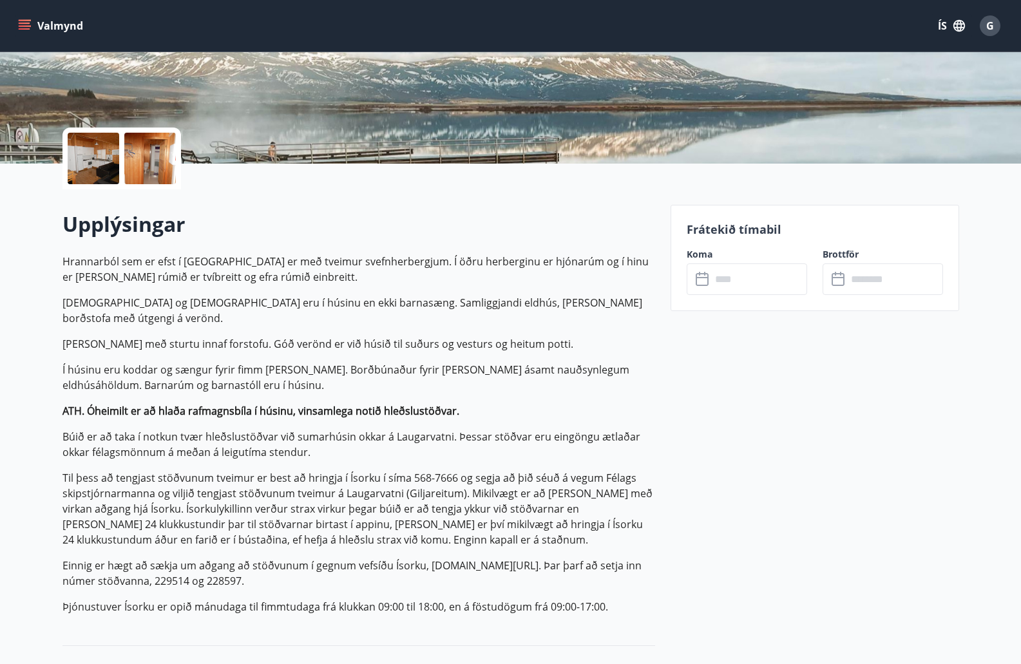
scroll to position [64, 0]
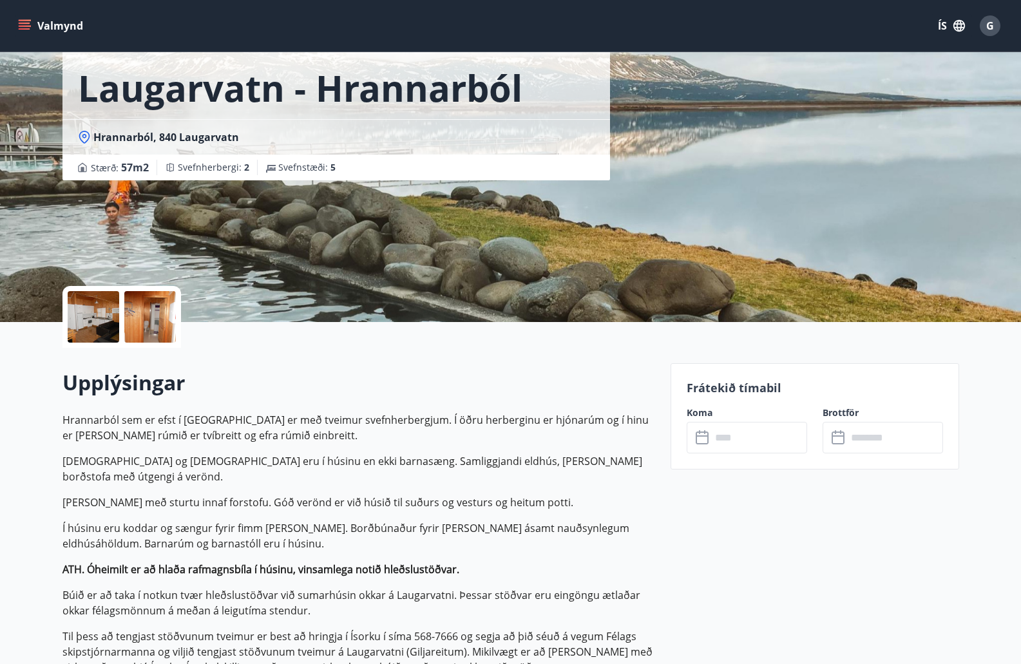
click at [700, 438] on icon at bounding box center [702, 437] width 15 height 15
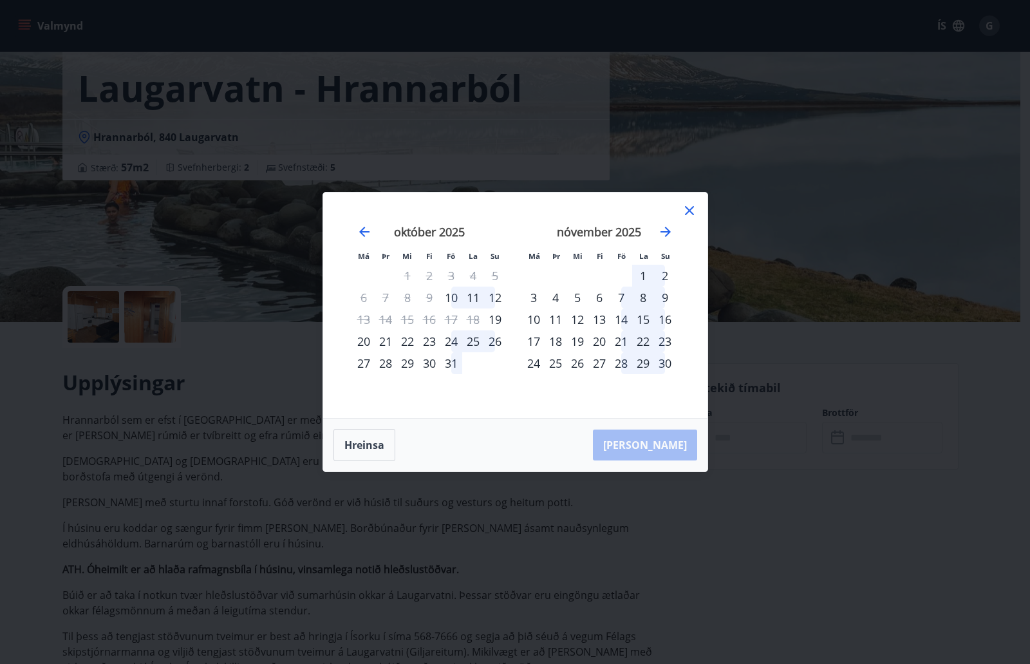
click at [685, 211] on icon at bounding box center [689, 210] width 15 height 15
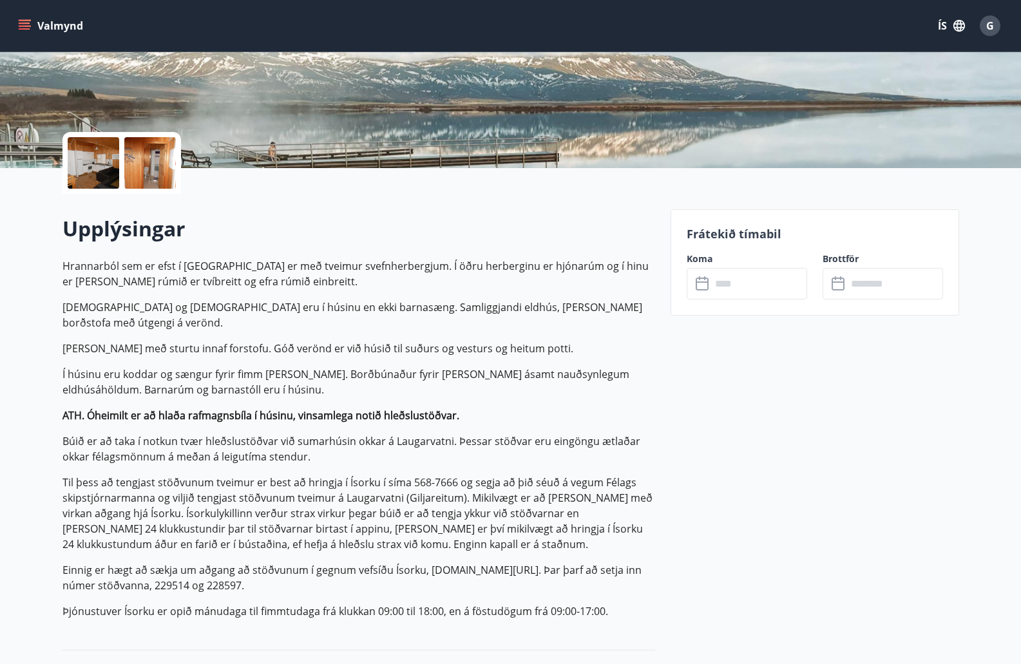
scroll to position [193, 0]
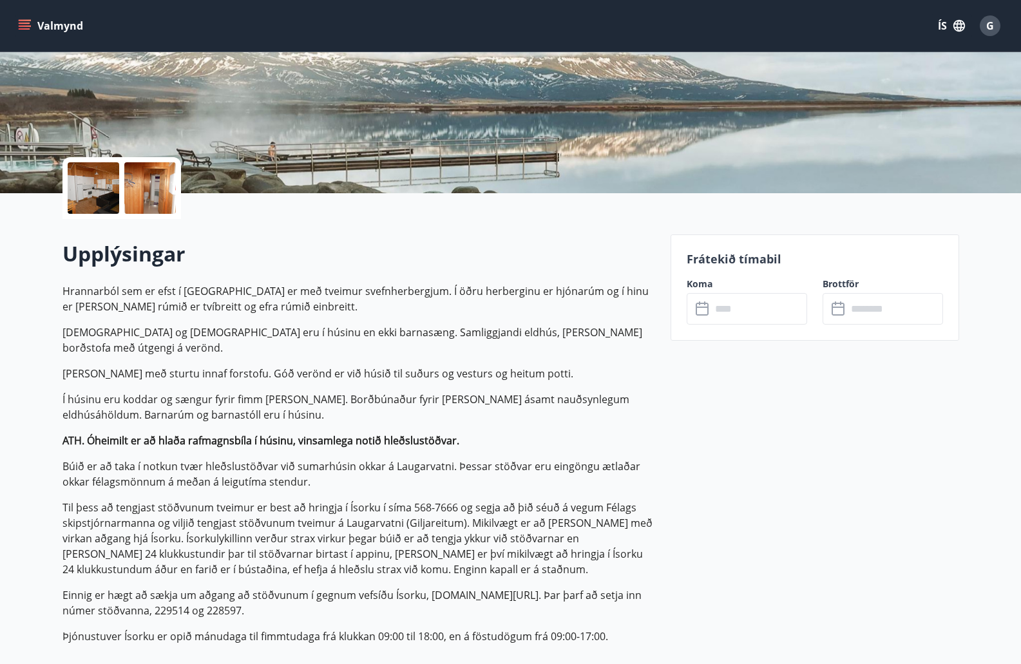
click at [716, 305] on input "text" at bounding box center [759, 309] width 96 height 32
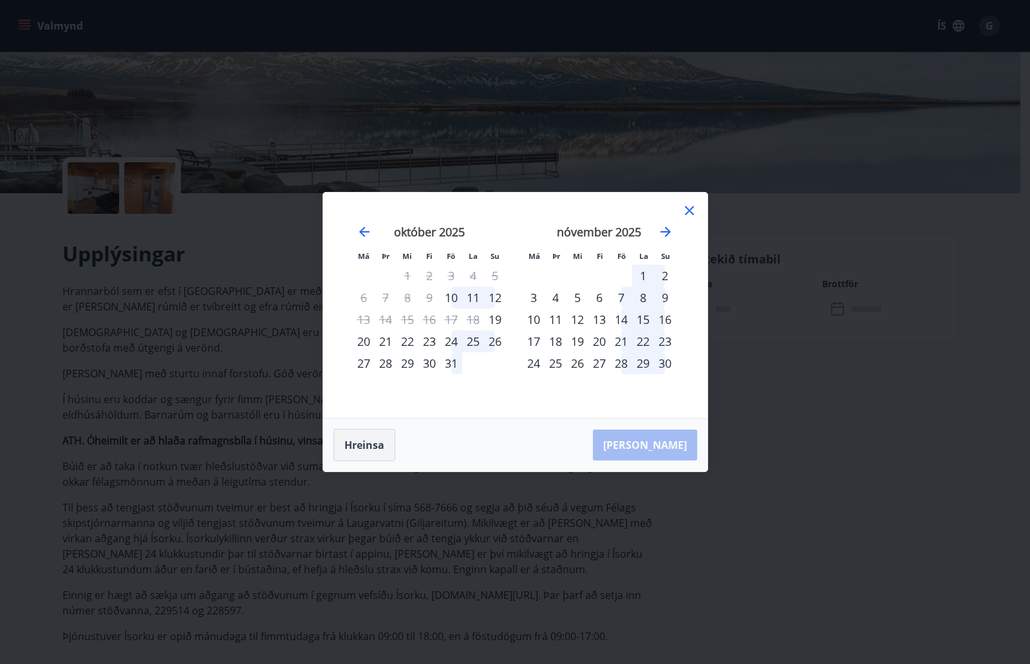
click at [381, 448] on button "Hreinsa" at bounding box center [365, 445] width 62 height 32
click at [366, 442] on button "Hreinsa" at bounding box center [365, 445] width 62 height 32
click at [669, 448] on div "[PERSON_NAME]" at bounding box center [515, 445] width 384 height 53
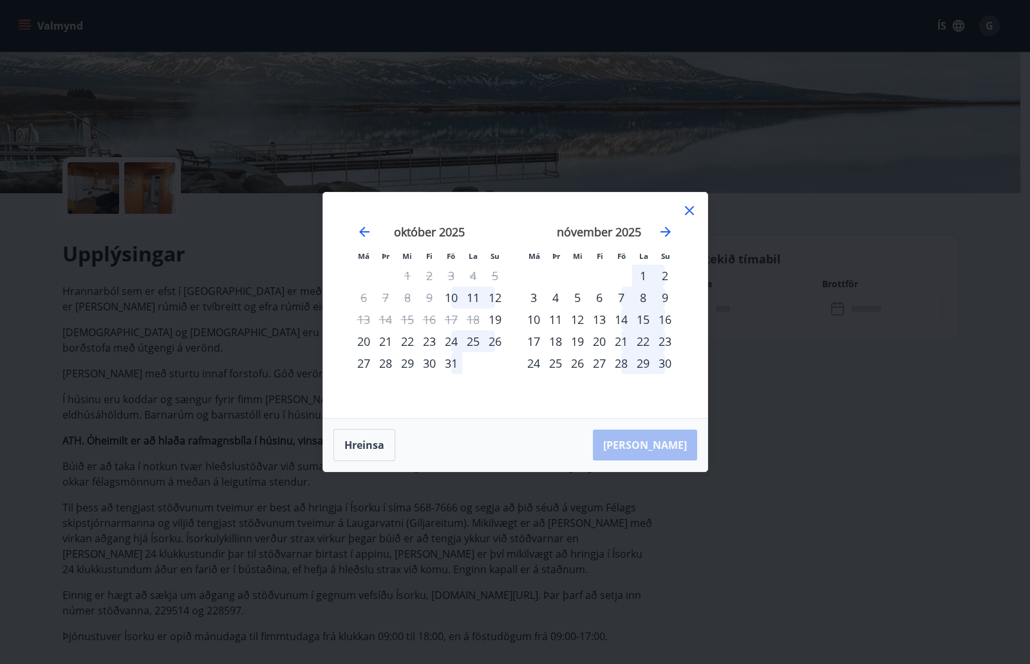
click at [686, 209] on icon at bounding box center [689, 210] width 15 height 15
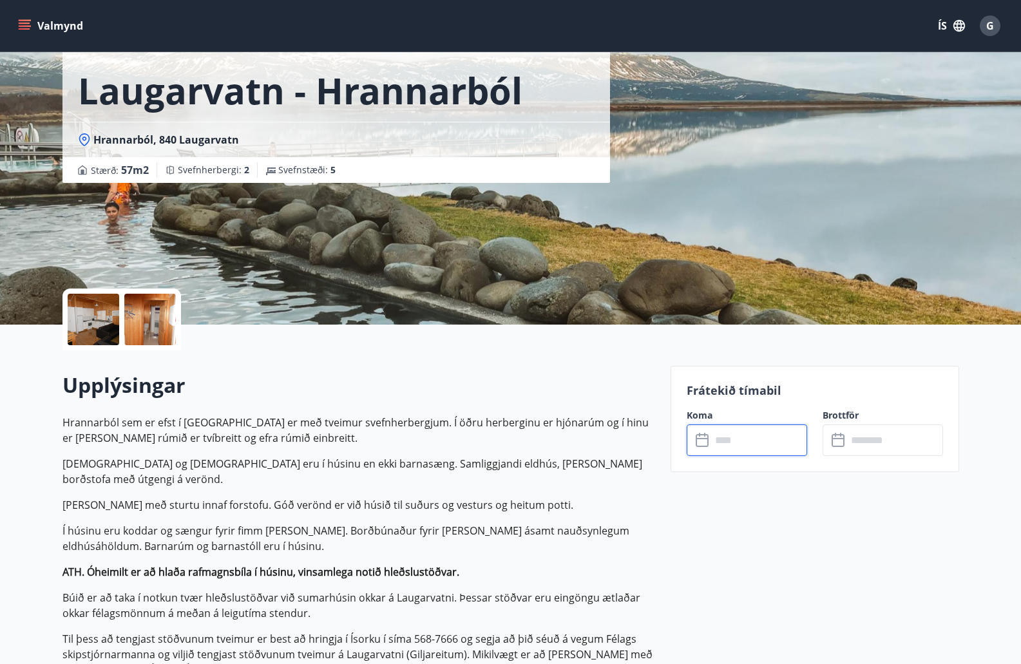
scroll to position [0, 0]
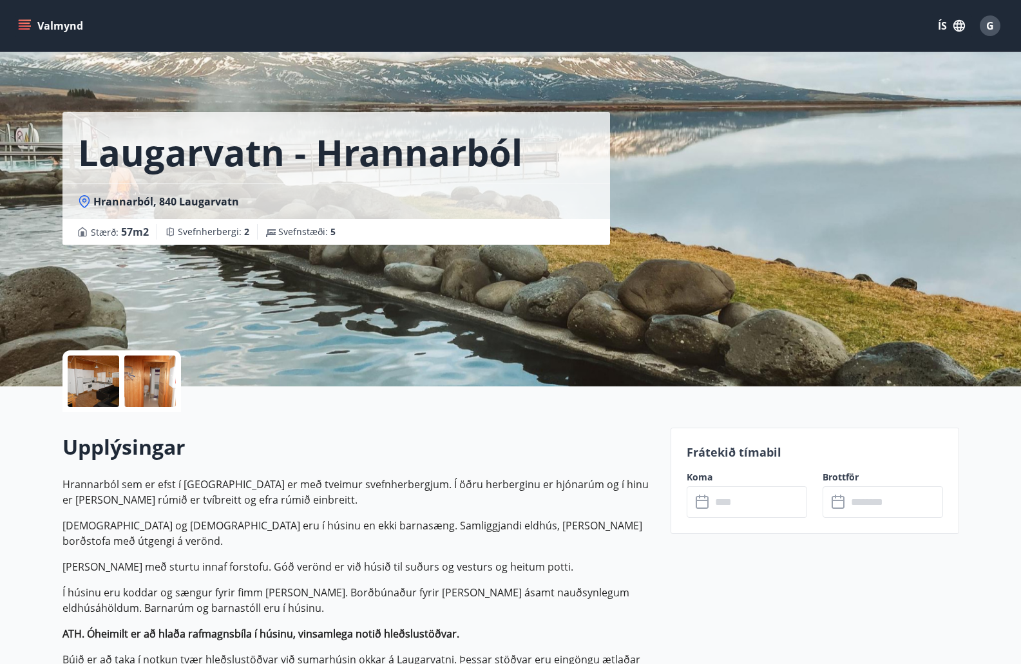
click at [26, 26] on icon "menu" at bounding box center [26, 25] width 14 height 1
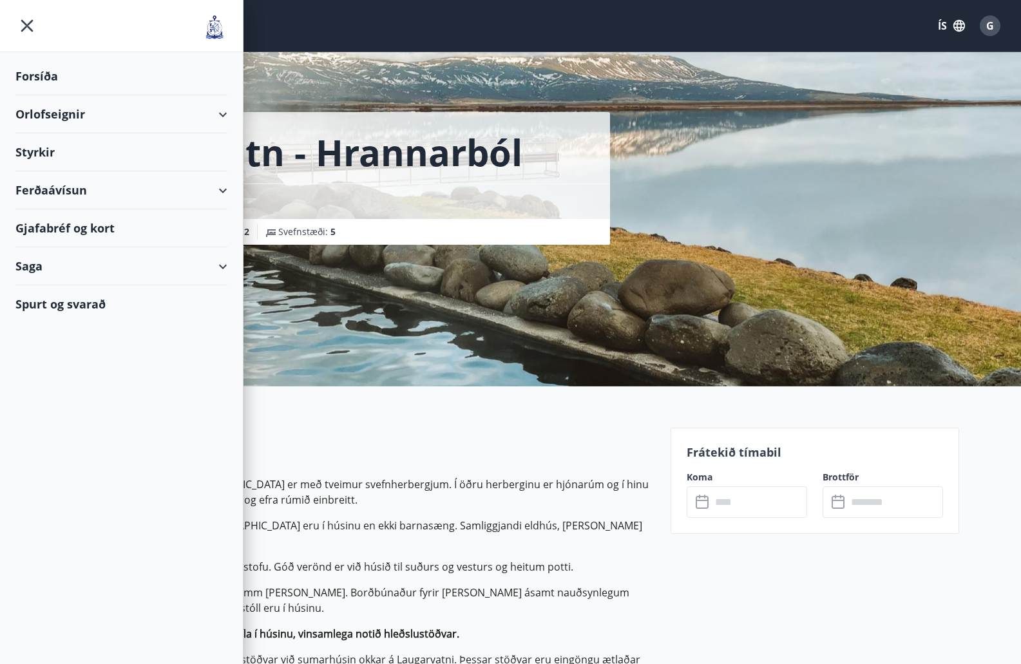
click at [53, 113] on div "Orlofseignir" at bounding box center [121, 114] width 212 height 38
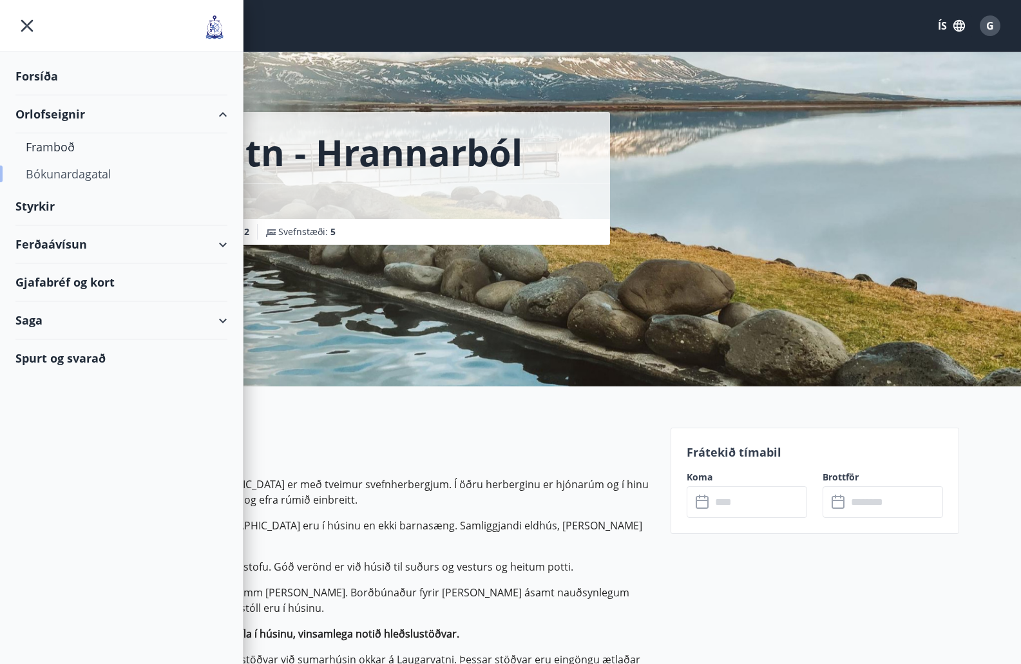
click at [63, 179] on div "Bókunardagatal" at bounding box center [121, 173] width 191 height 27
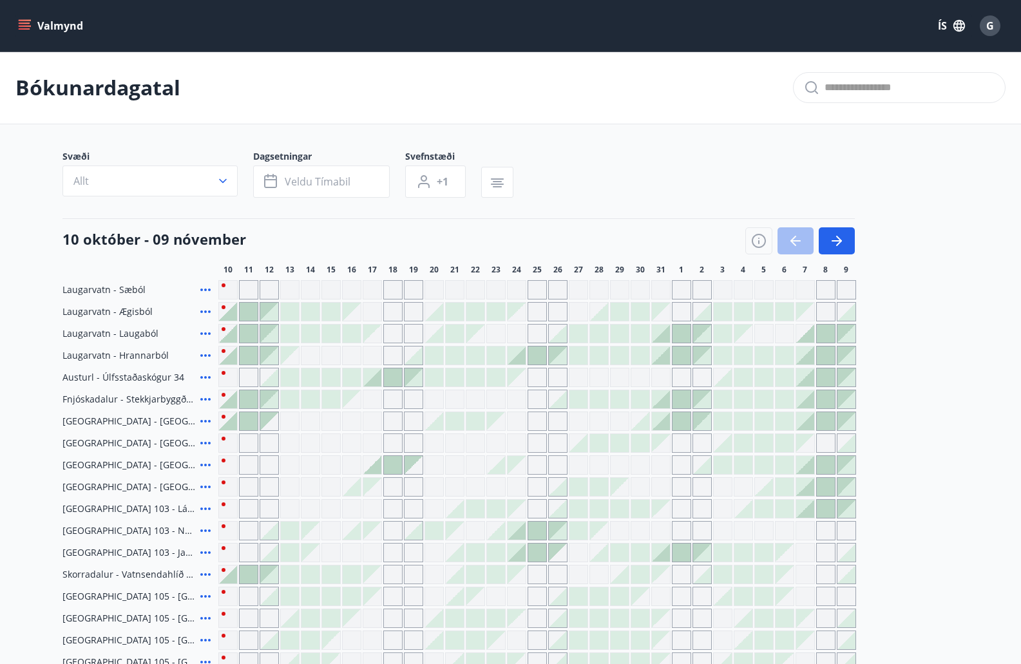
scroll to position [189, 0]
